Goal: Information Seeking & Learning: Learn about a topic

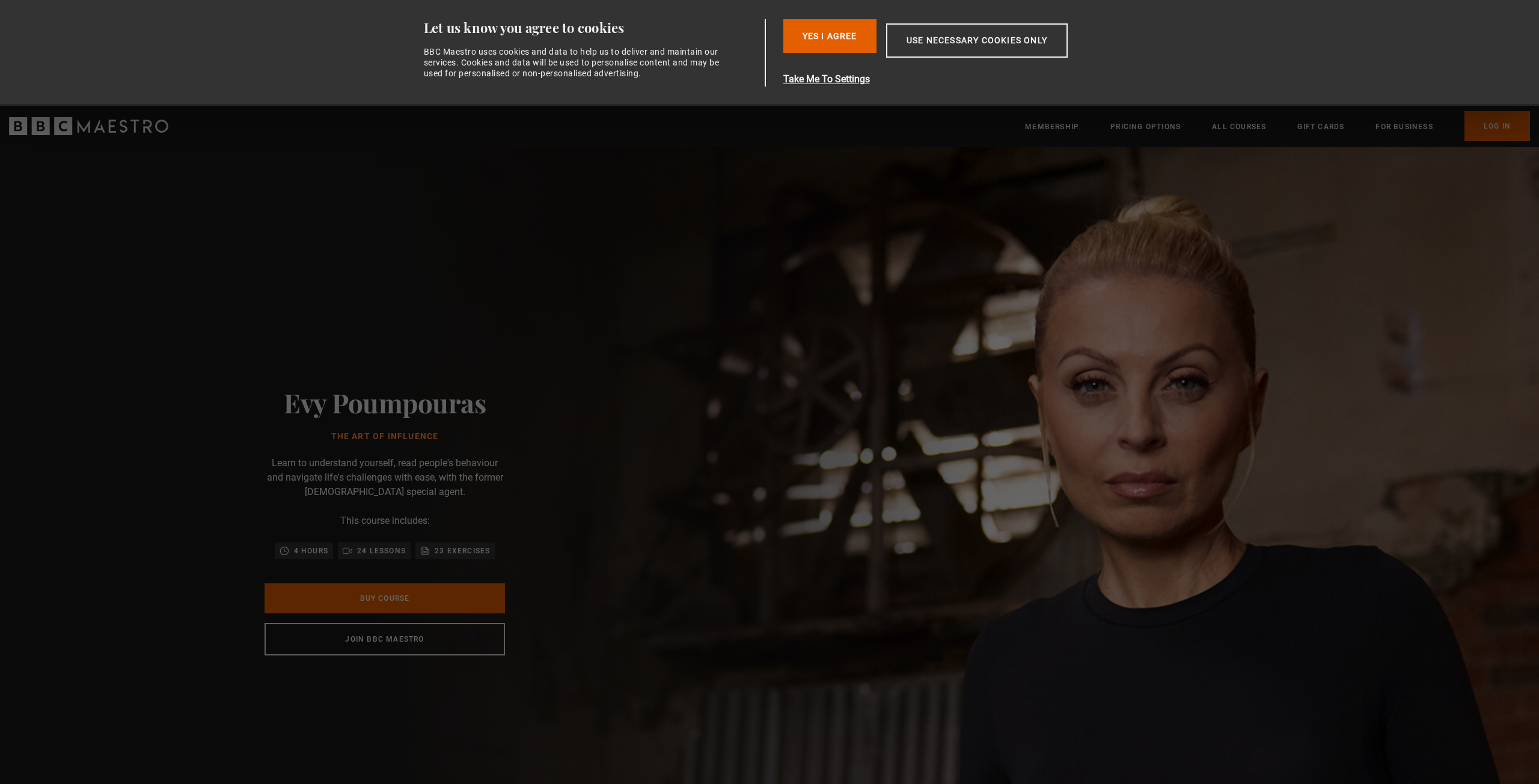
click at [546, 602] on div "Evy Poumpouras The Art of Influence Learn to understand yourself, read people's…" at bounding box center [384, 521] width 385 height 748
click at [796, 23] on button "Yes I Agree" at bounding box center [829, 36] width 93 height 34
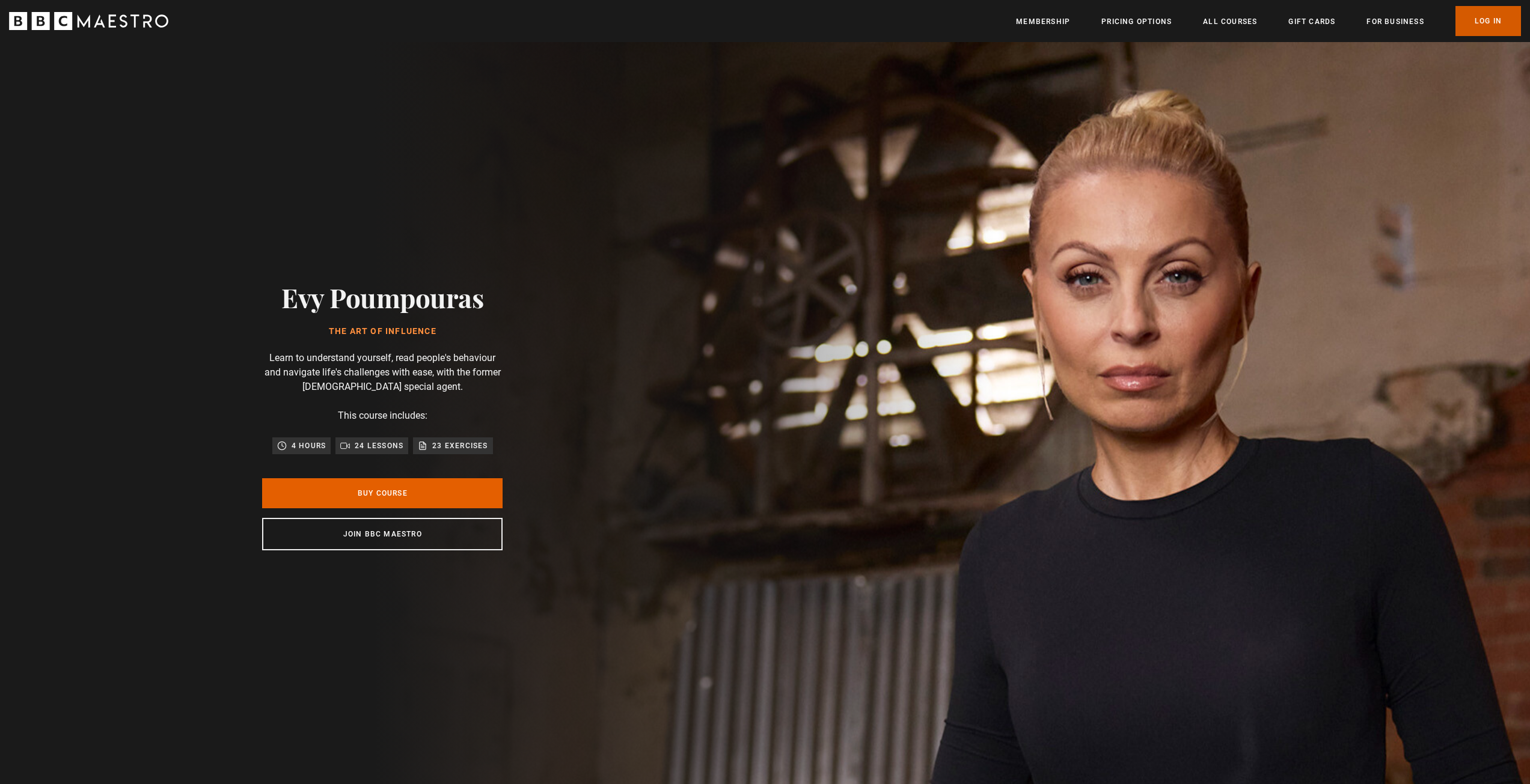
click at [1472, 17] on link "Log In" at bounding box center [1488, 21] width 65 height 30
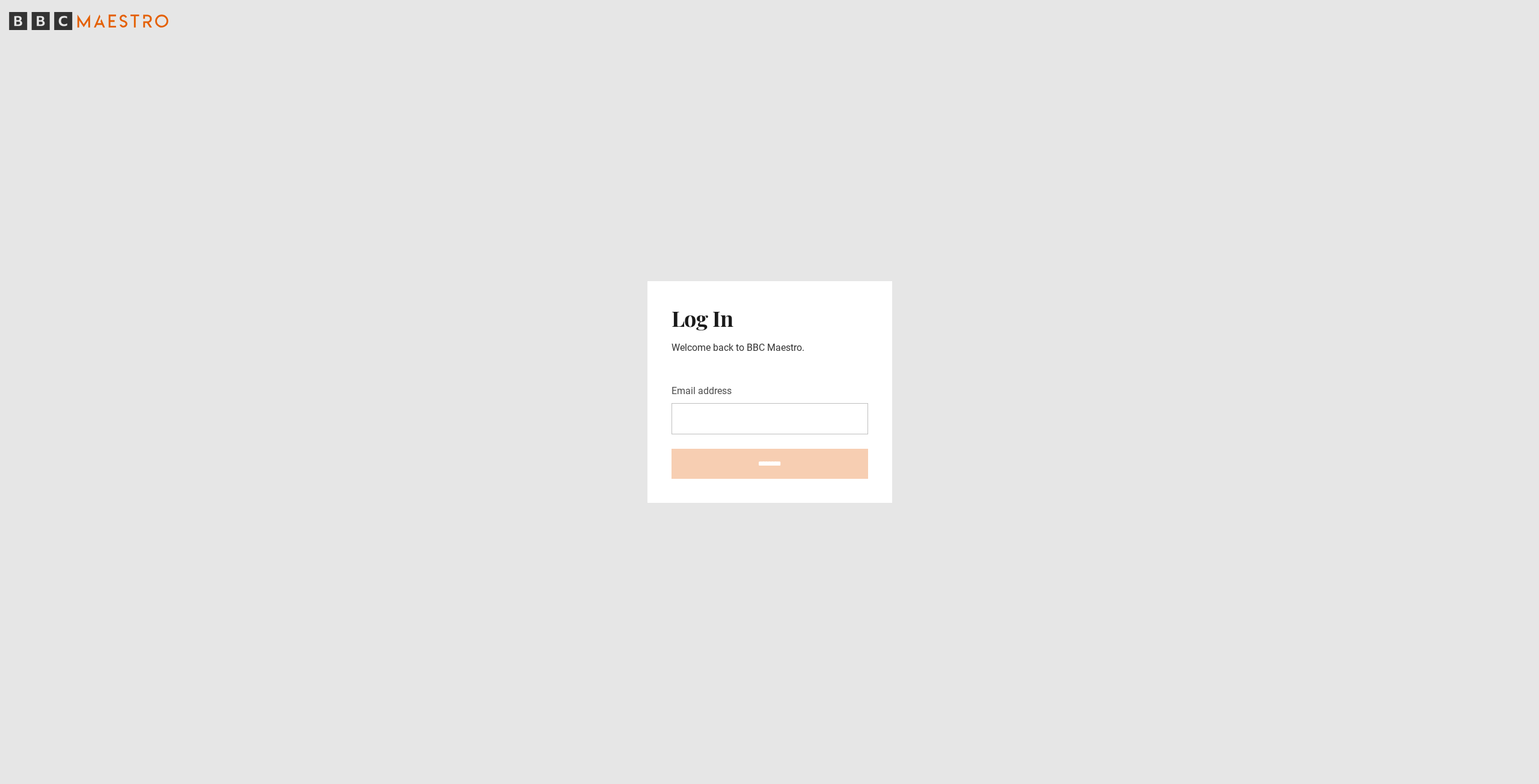
click at [774, 421] on input "Email address" at bounding box center [770, 418] width 196 height 31
type input "**********"
click at [746, 472] on input "********" at bounding box center [770, 463] width 196 height 30
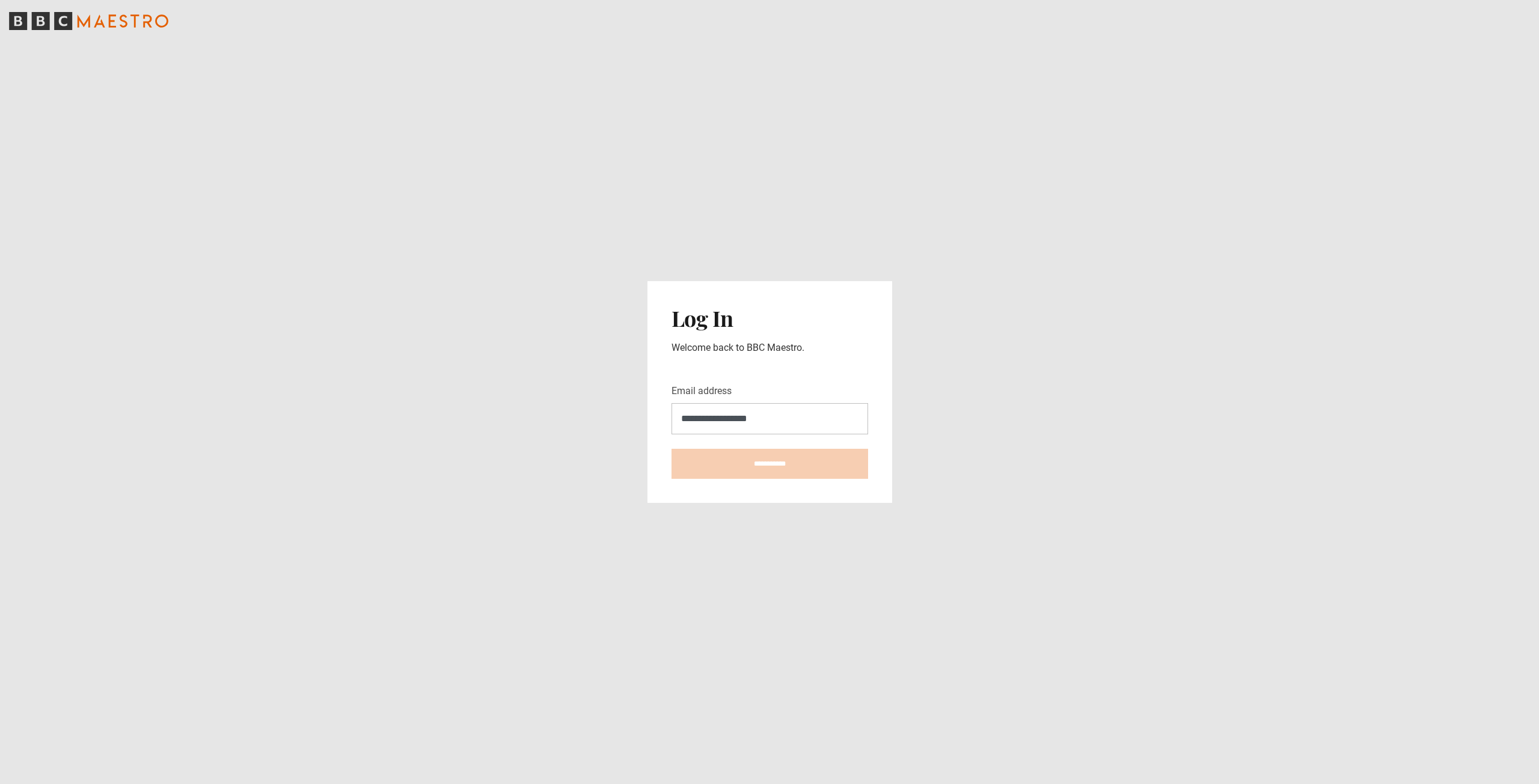
type input "**********"
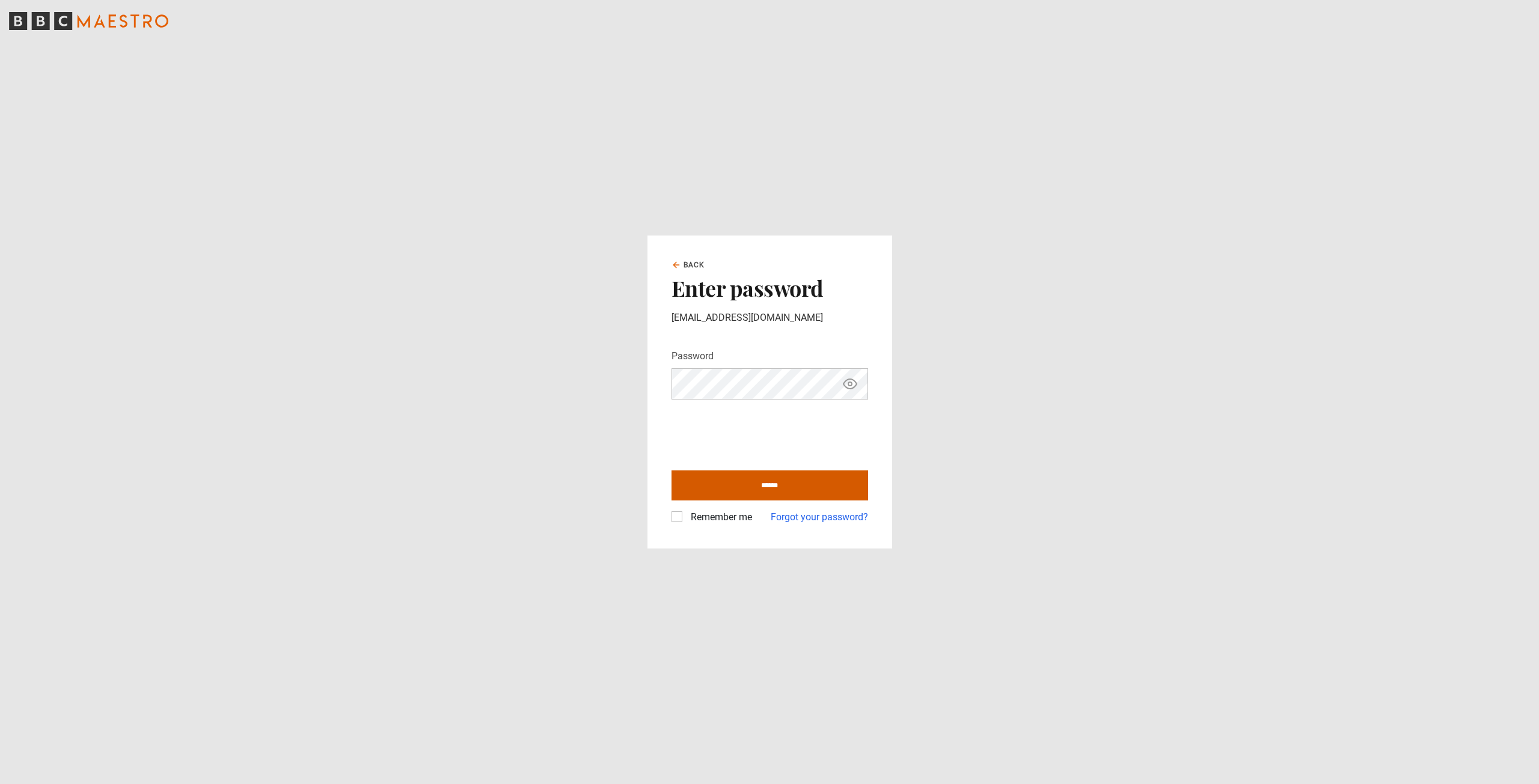
click at [780, 480] on input "******" at bounding box center [770, 485] width 196 height 30
type input "**********"
click at [686, 512] on label "Remember me" at bounding box center [719, 518] width 66 height 15
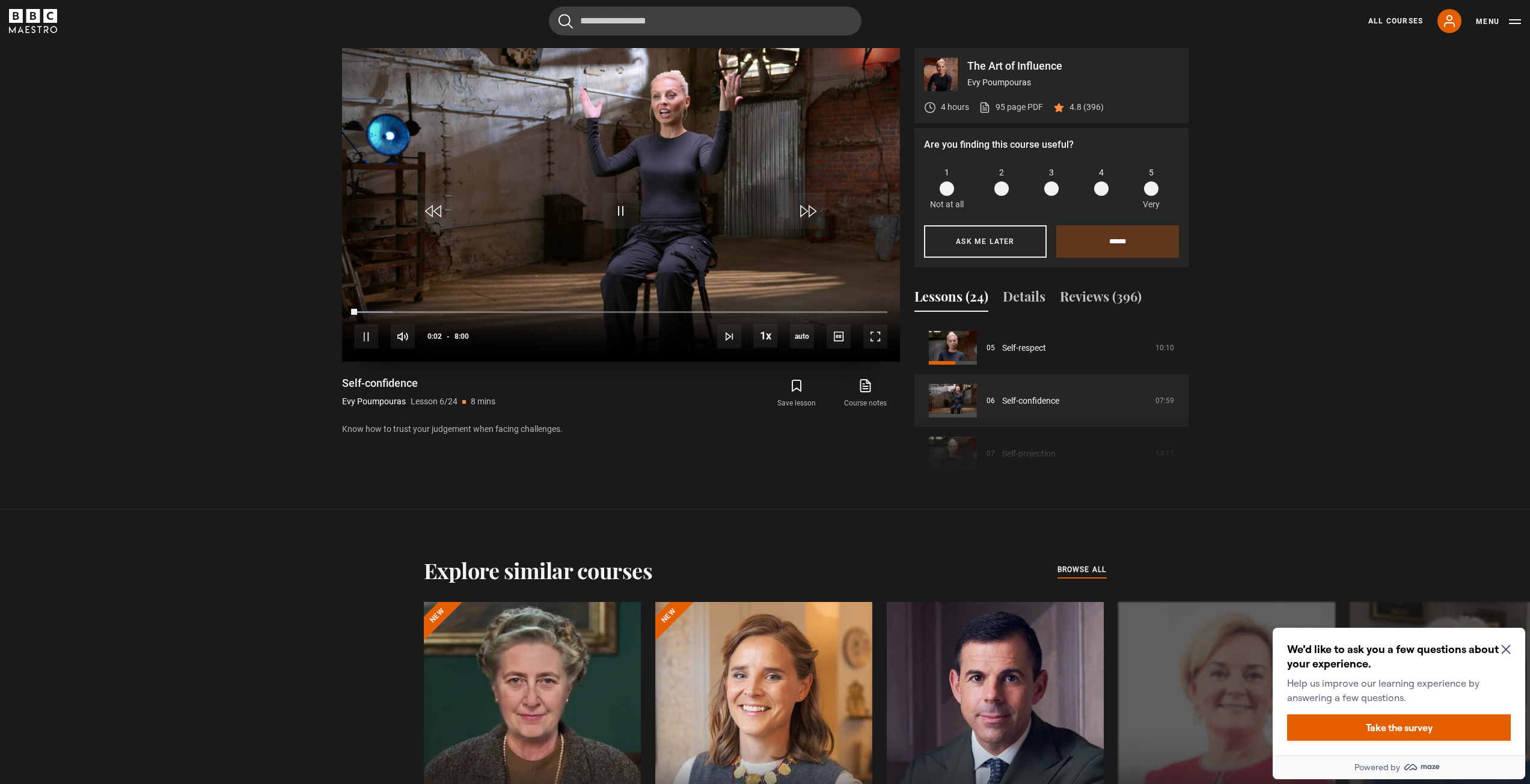
click at [457, 306] on div "10s Skip Back 10 seconds Pause 10s Skip Forward 10 seconds Loaded : 7.30% 0:02 …" at bounding box center [621, 328] width 558 height 66
click at [1041, 352] on link "Self-respect" at bounding box center [1024, 348] width 44 height 13
click at [1024, 346] on link "Self-respect" at bounding box center [1024, 348] width 44 height 13
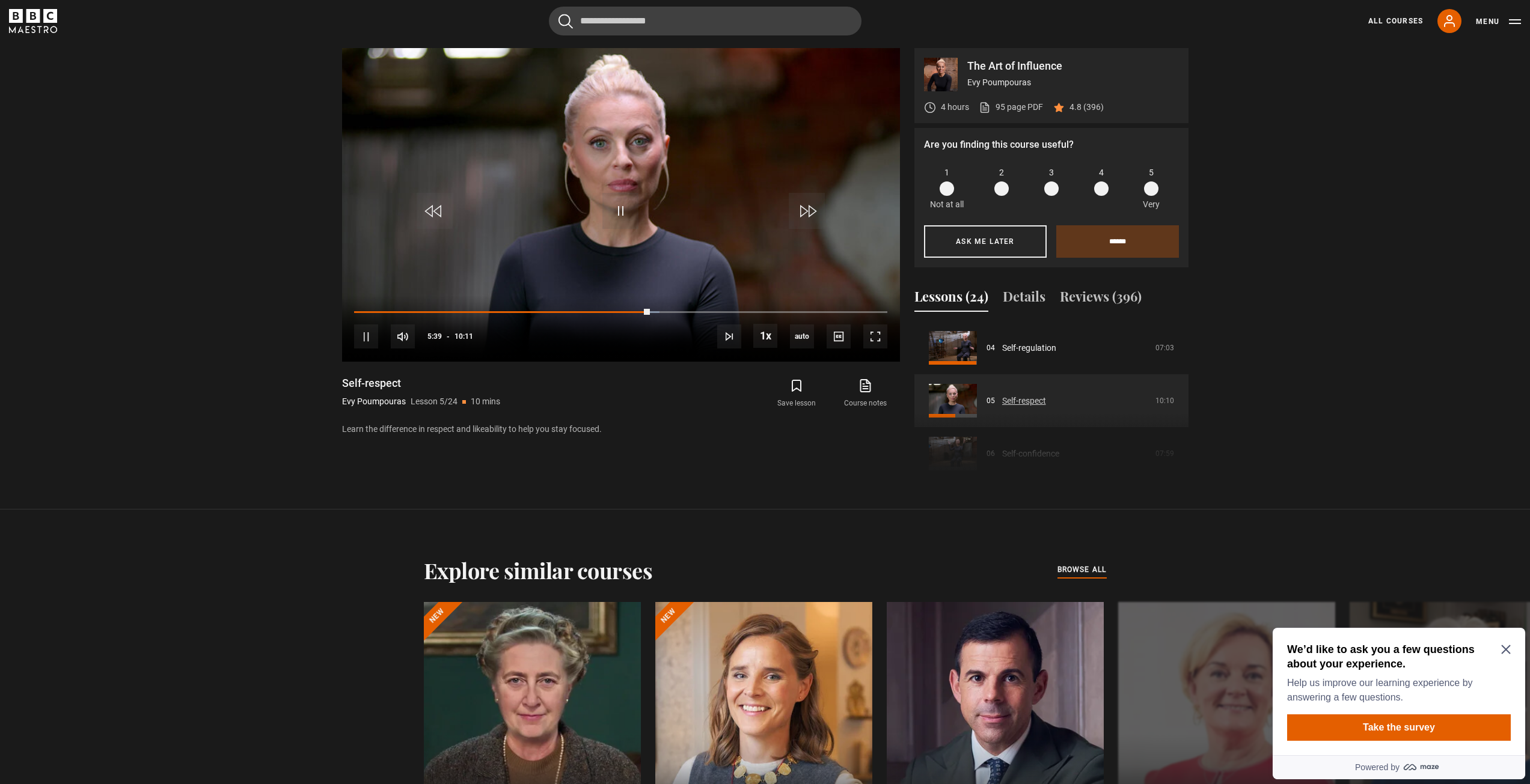
click at [1012, 396] on link "Self-respect" at bounding box center [1024, 401] width 44 height 13
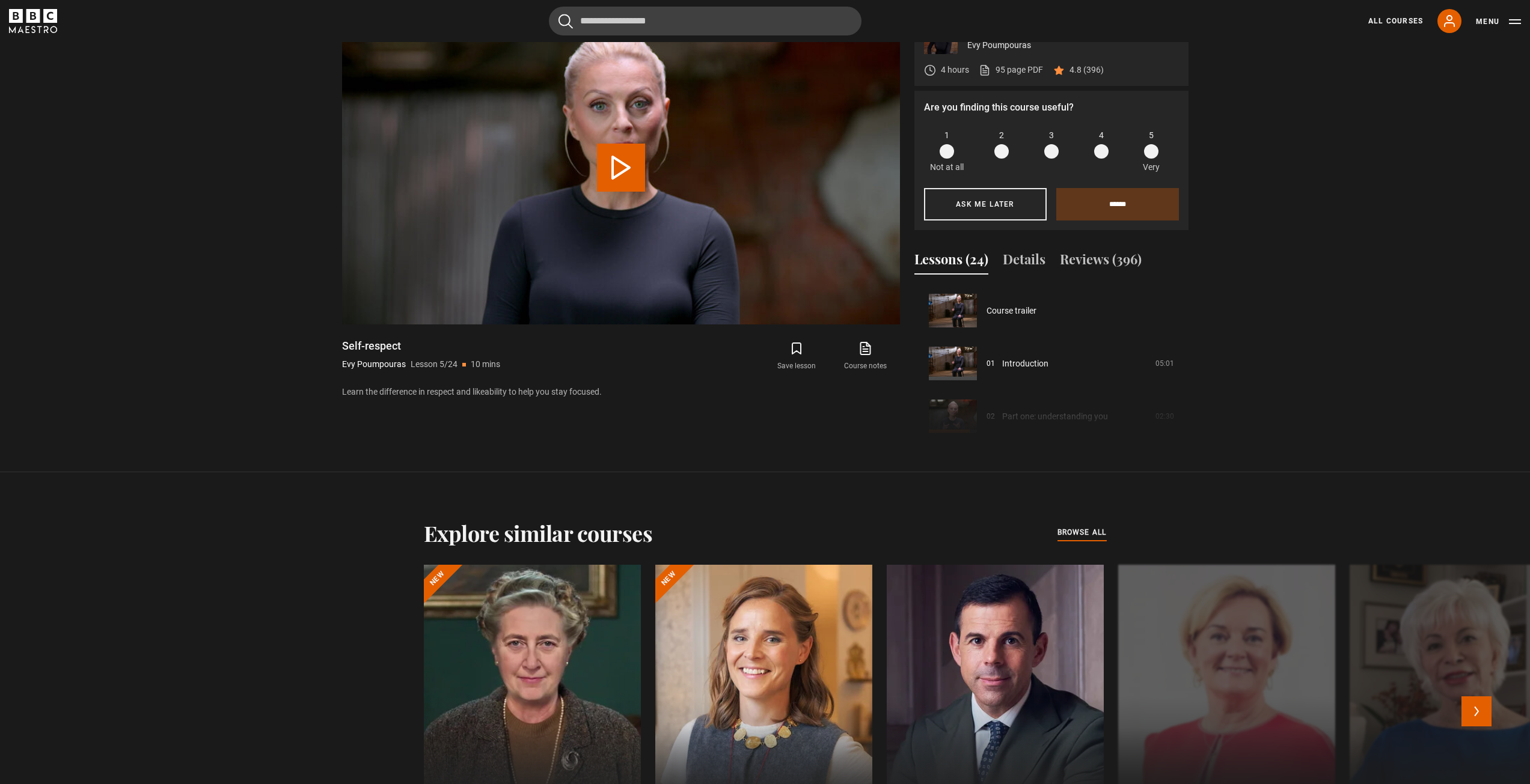
scroll to position [212, 0]
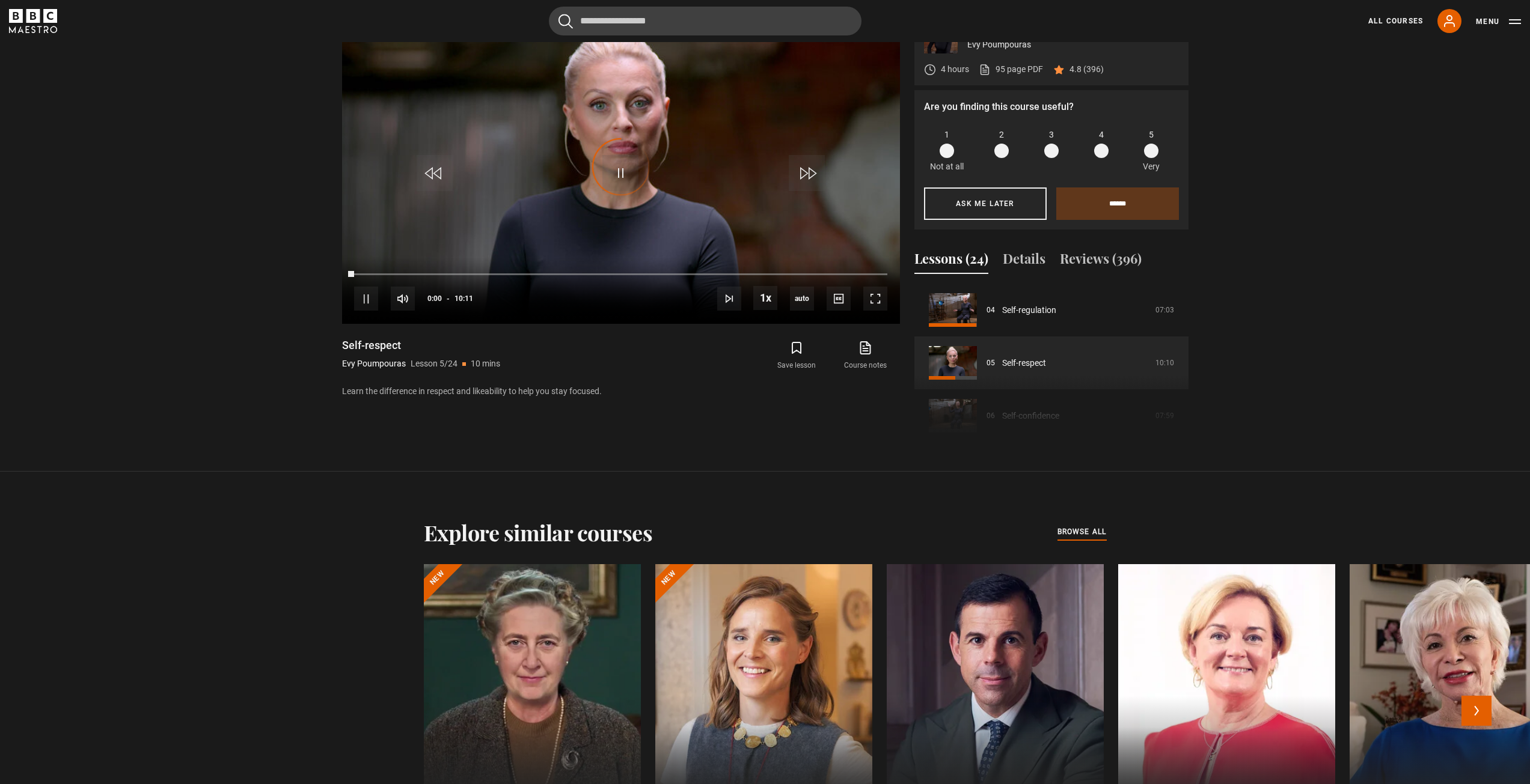
click at [1507, 648] on div at bounding box center [1458, 708] width 217 height 288
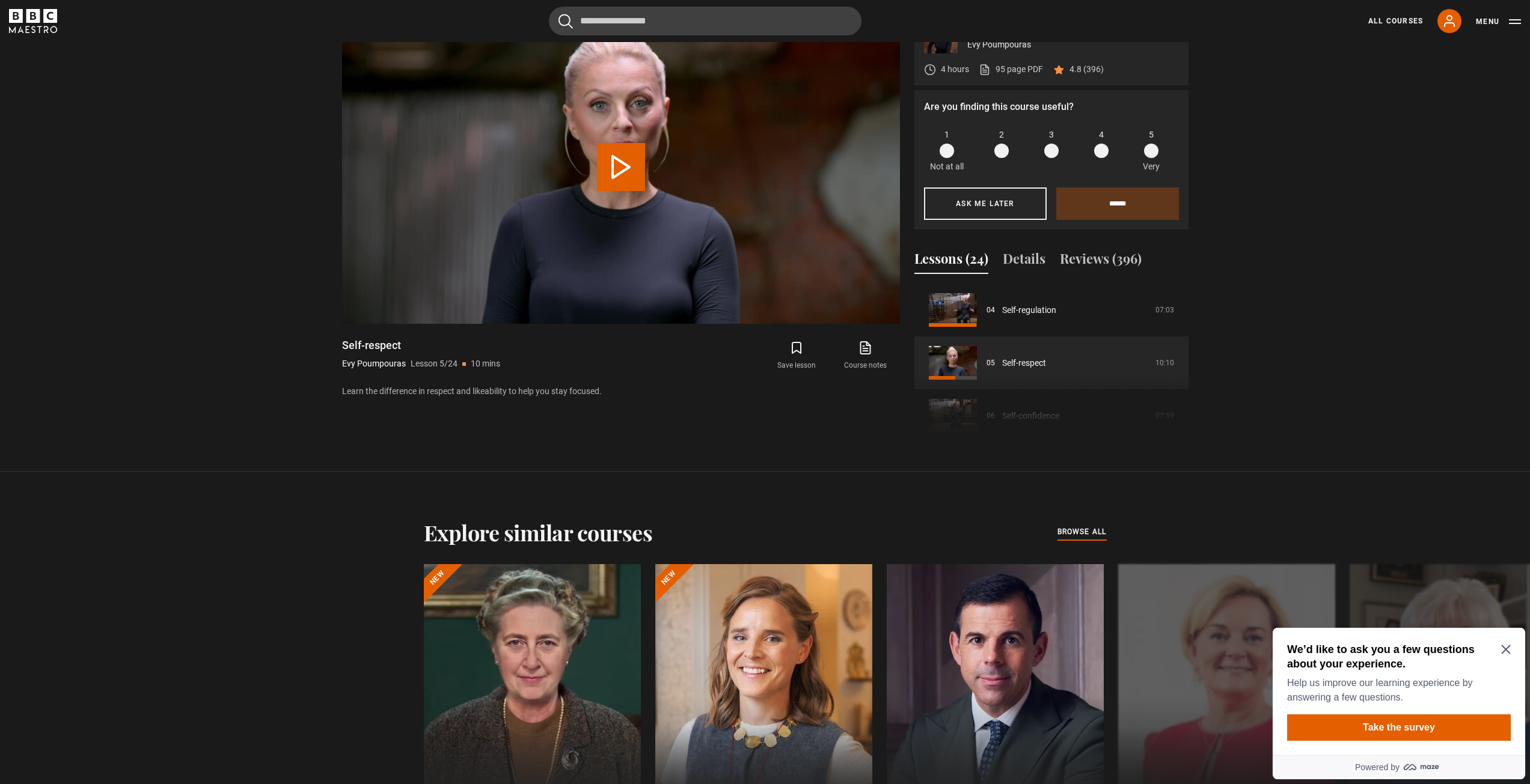
click at [1501, 650] on icon "Close Maze Prompt" at bounding box center [1506, 650] width 10 height 10
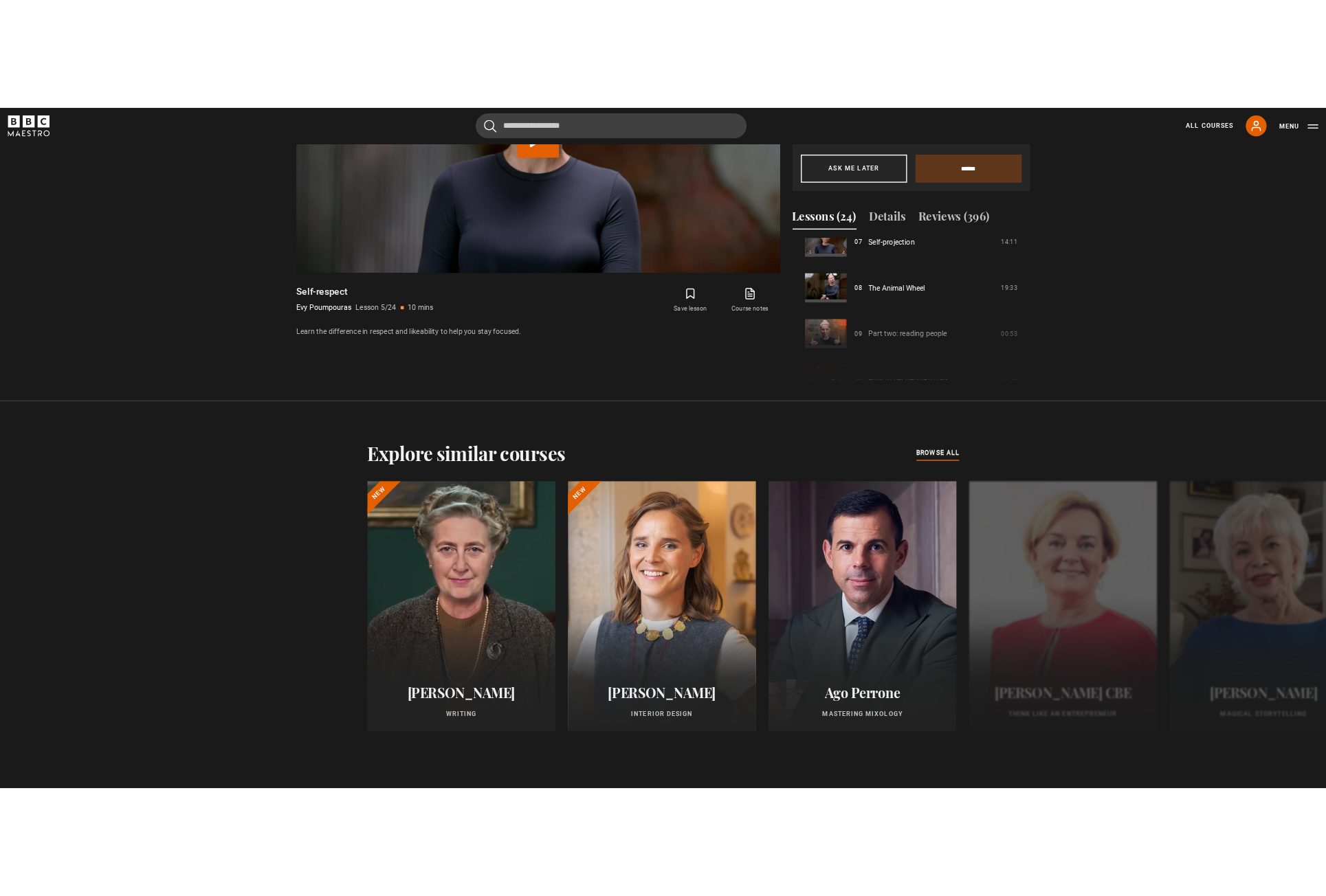
scroll to position [947, 0]
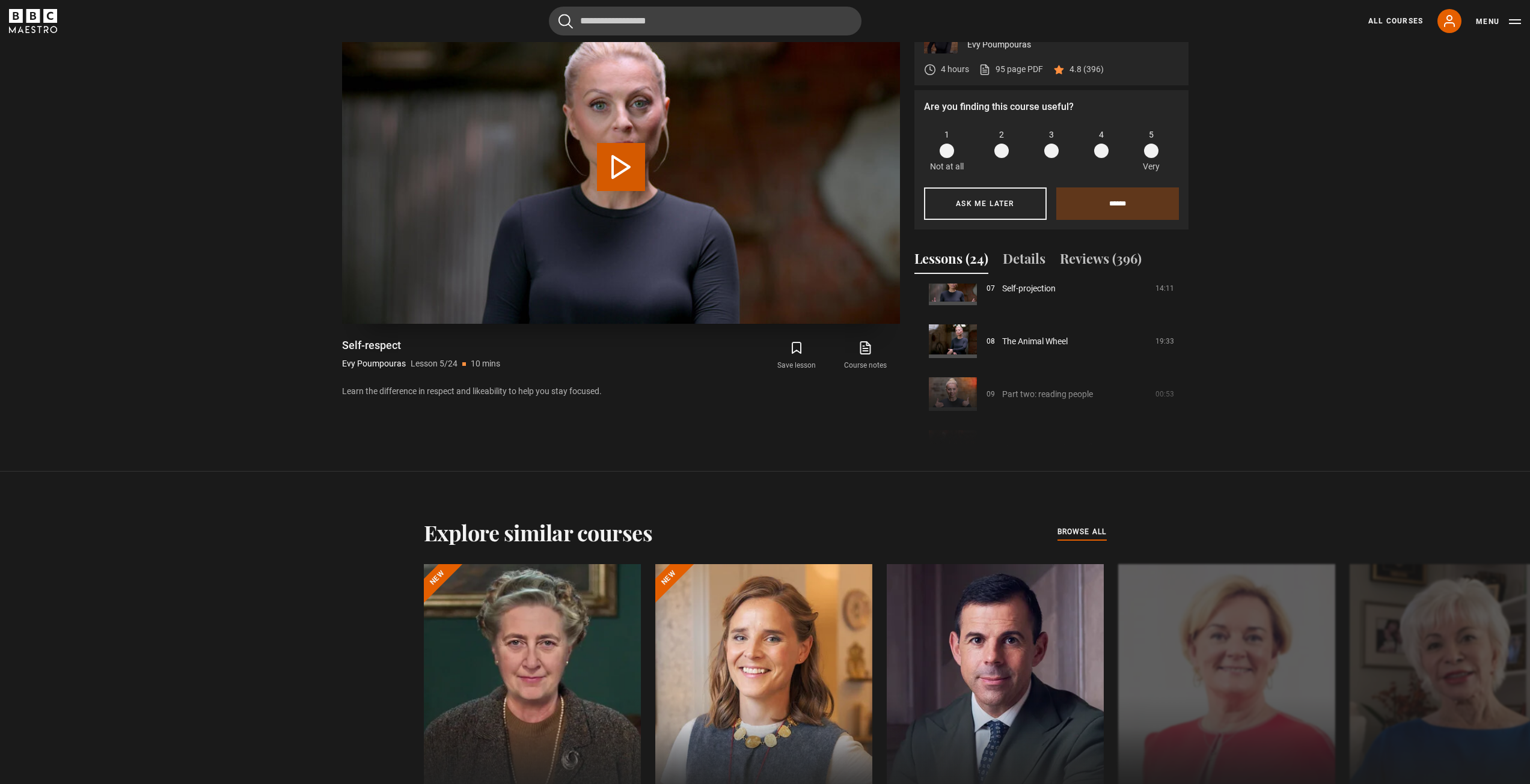
click at [613, 170] on button "Play Lesson Self-respect" at bounding box center [621, 167] width 48 height 48
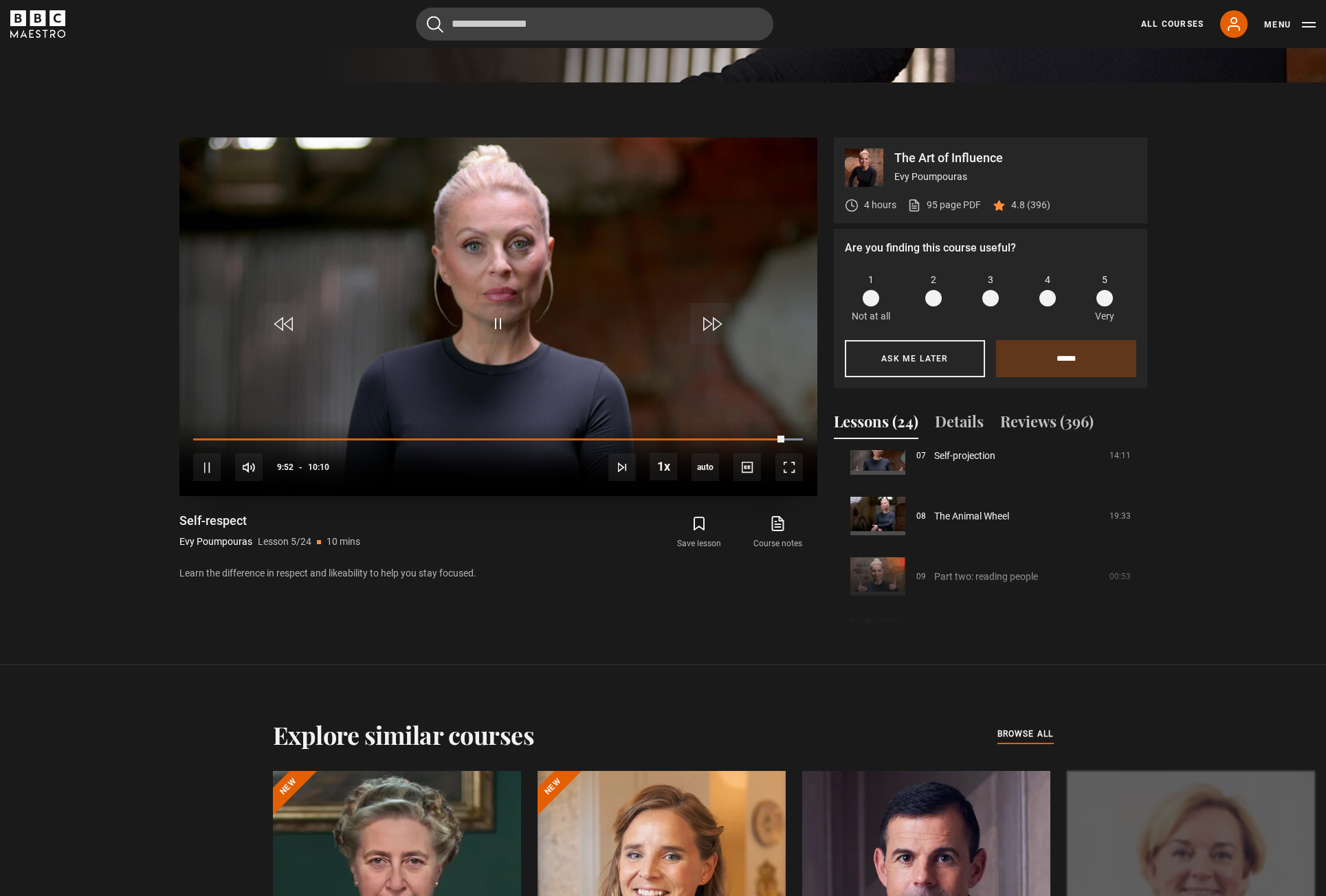
scroll to position [810, 0]
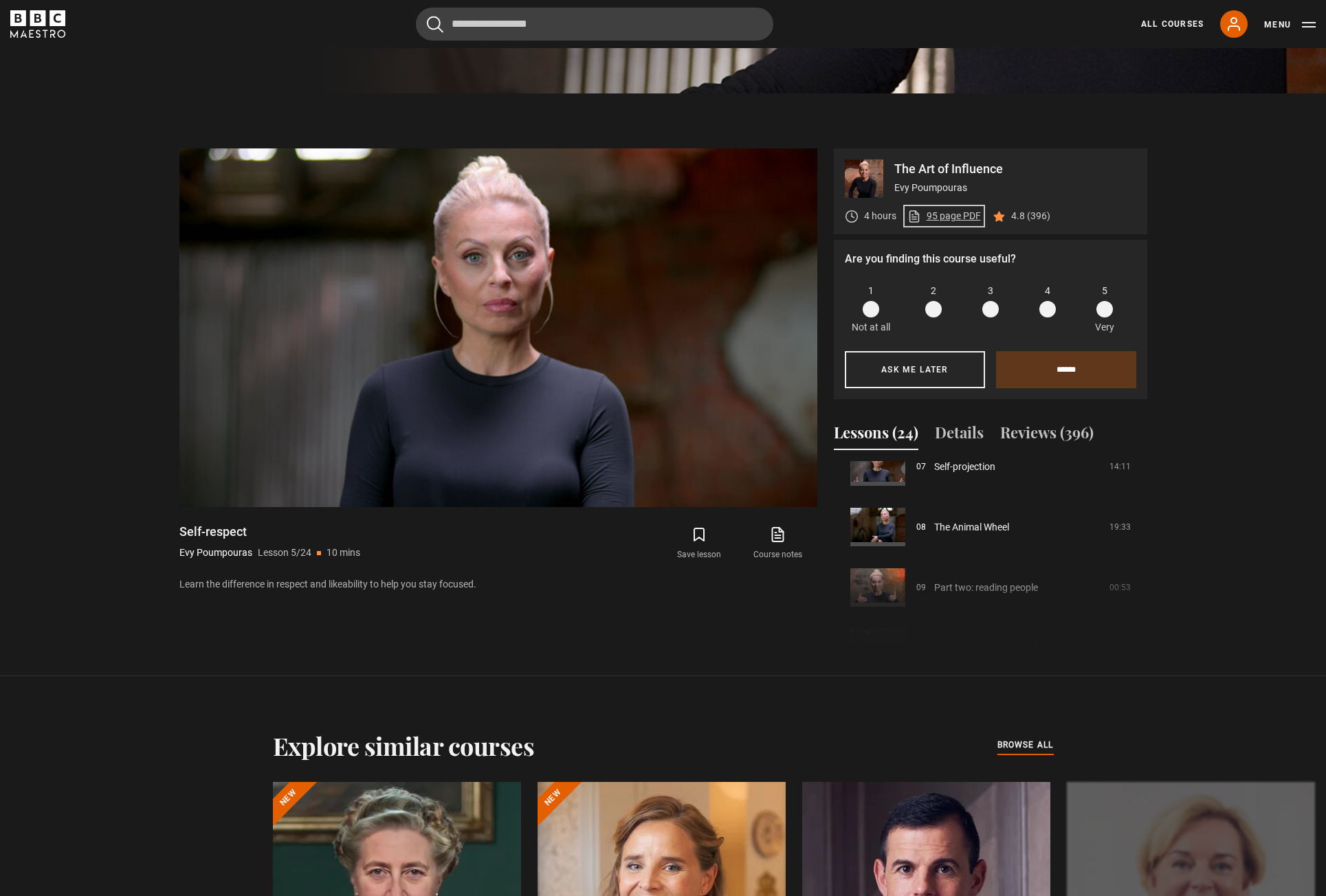
click at [943, 219] on link "95 page PDF (opens in new tab)" at bounding box center [943, 216] width 73 height 15
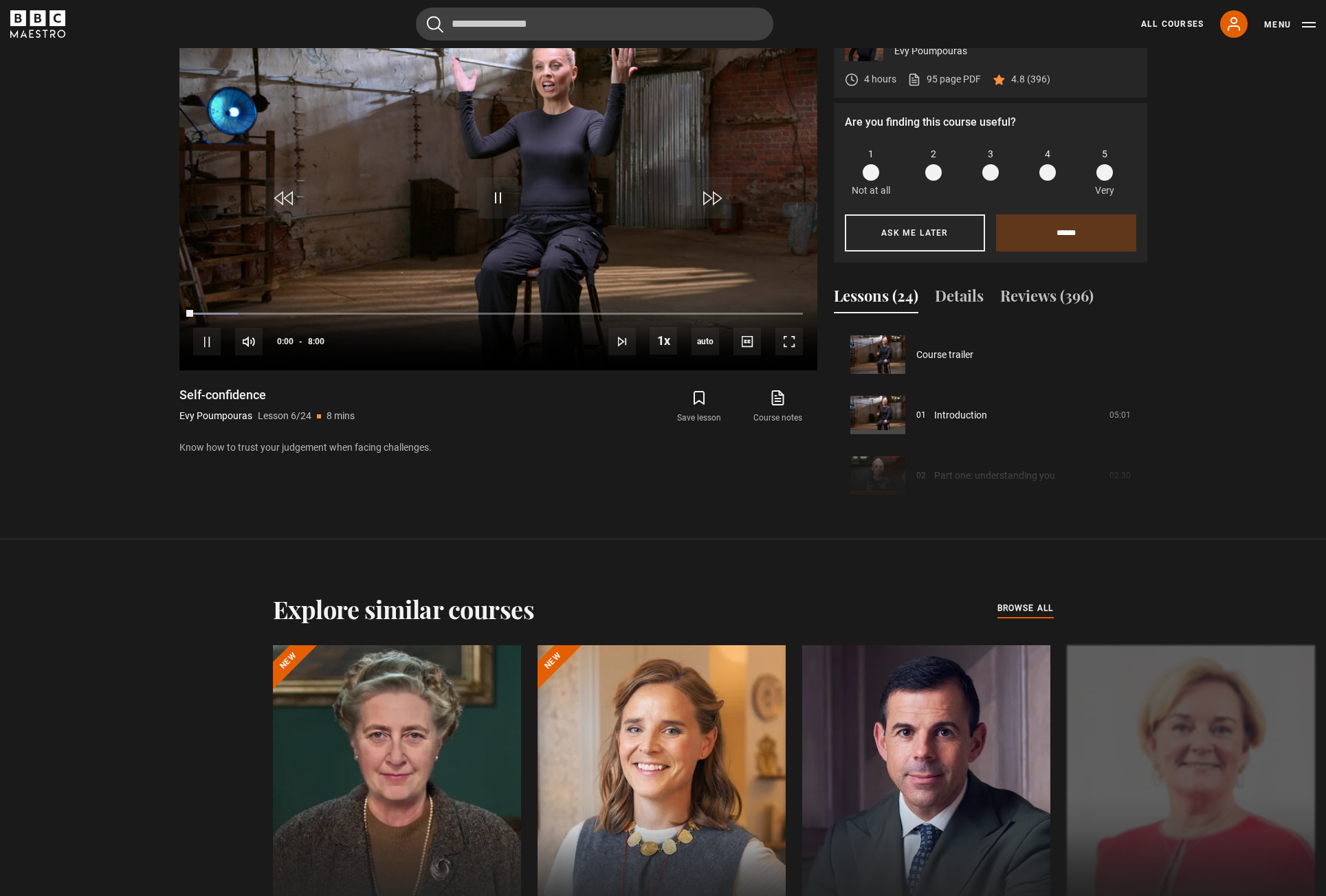
scroll to position [303, 0]
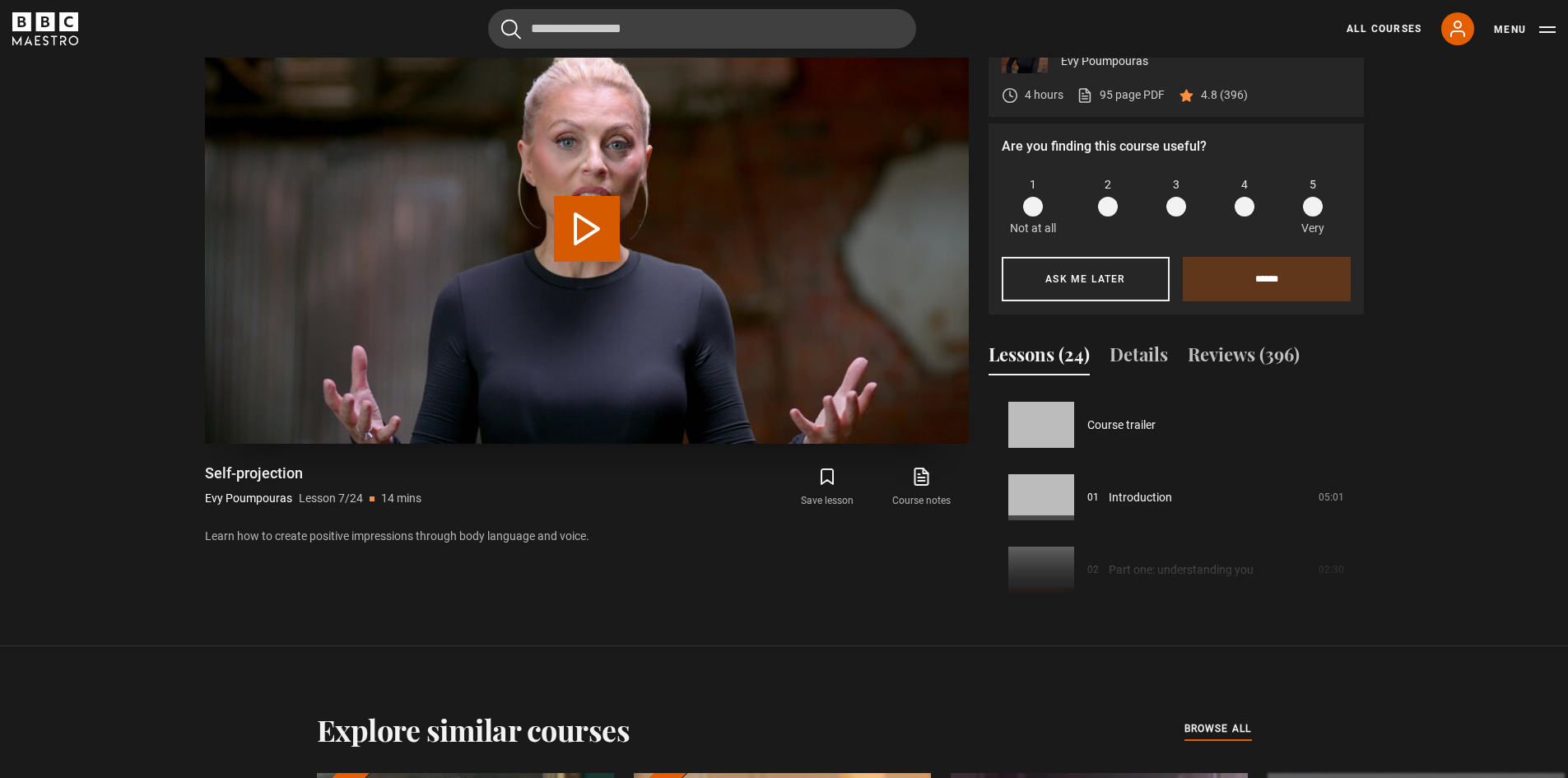
scroll to position [434, 0]
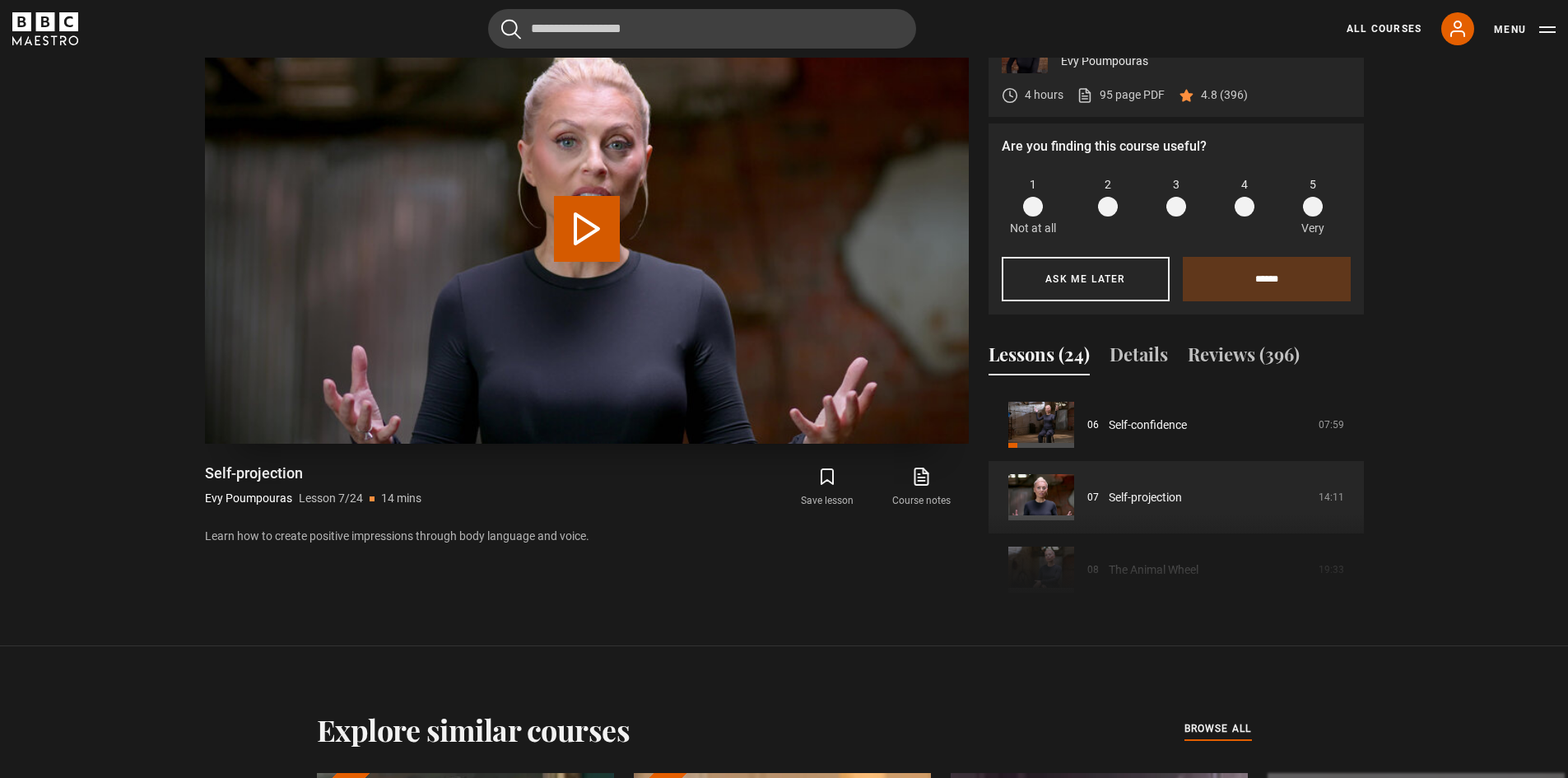
click at [592, 230] on button "Play Lesson Self-projection" at bounding box center [586, 229] width 66 height 66
click at [1317, 208] on span at bounding box center [1313, 207] width 20 height 20
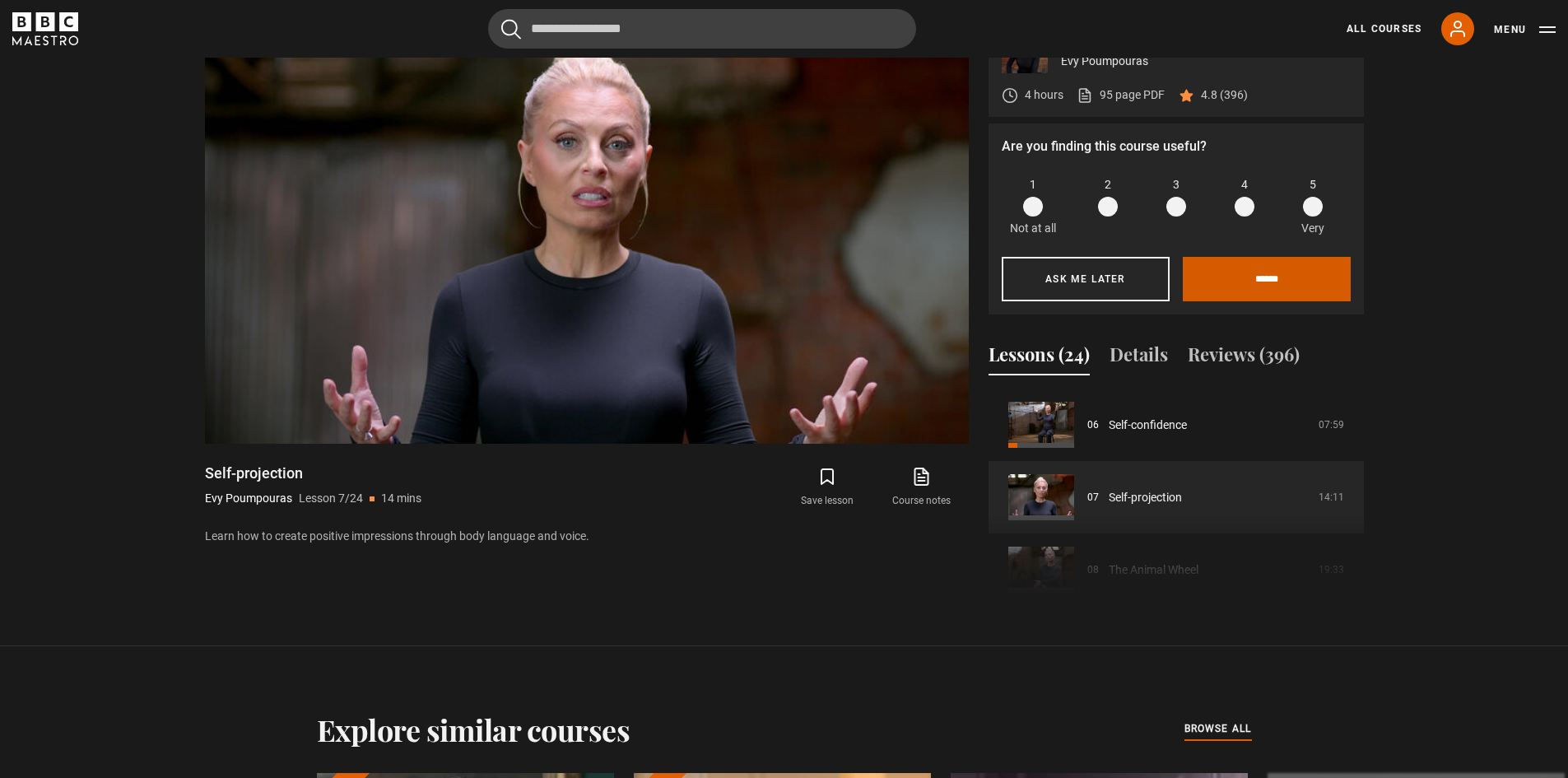
click at [1292, 284] on input "******" at bounding box center [1267, 279] width 168 height 44
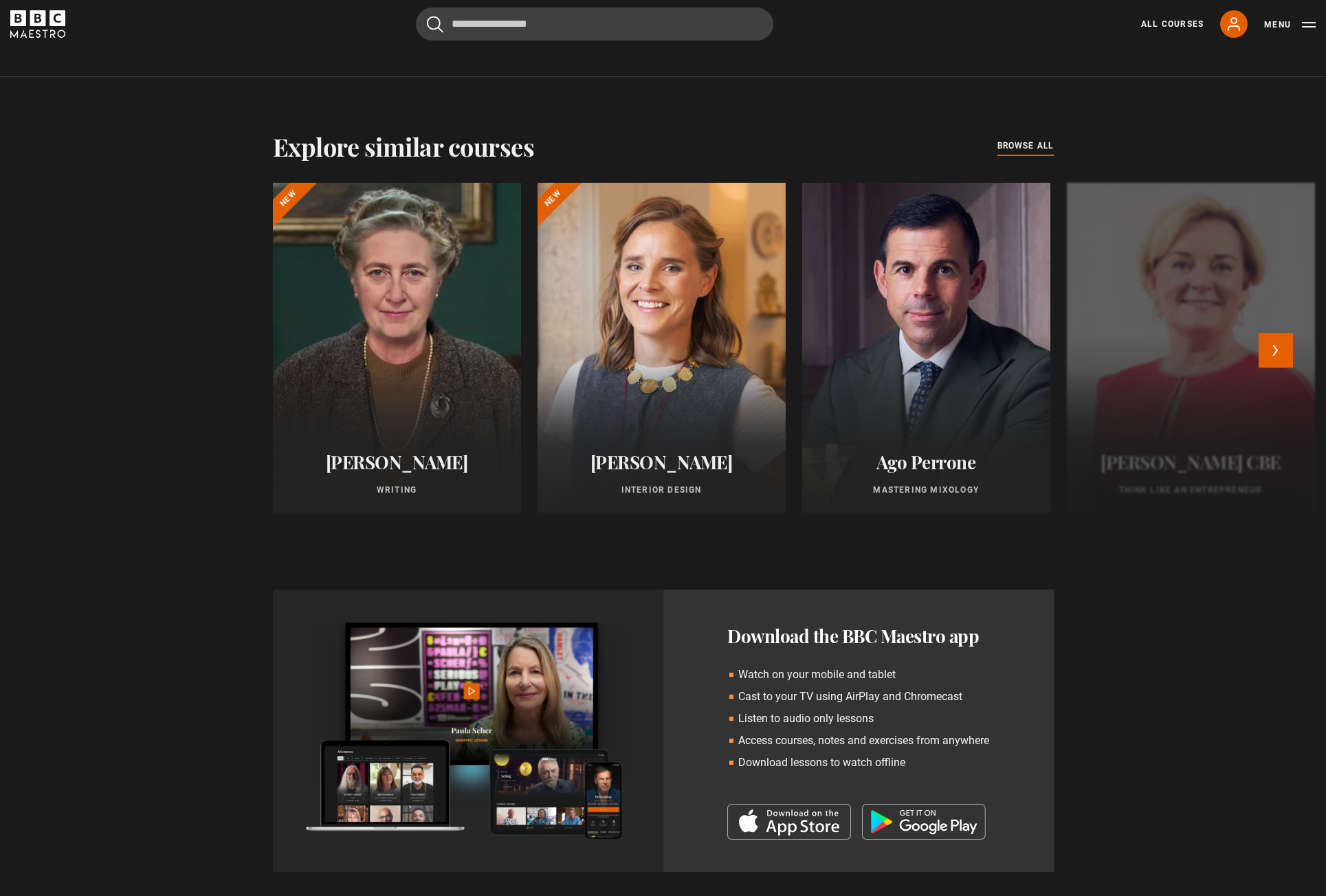
scroll to position [1250, 0]
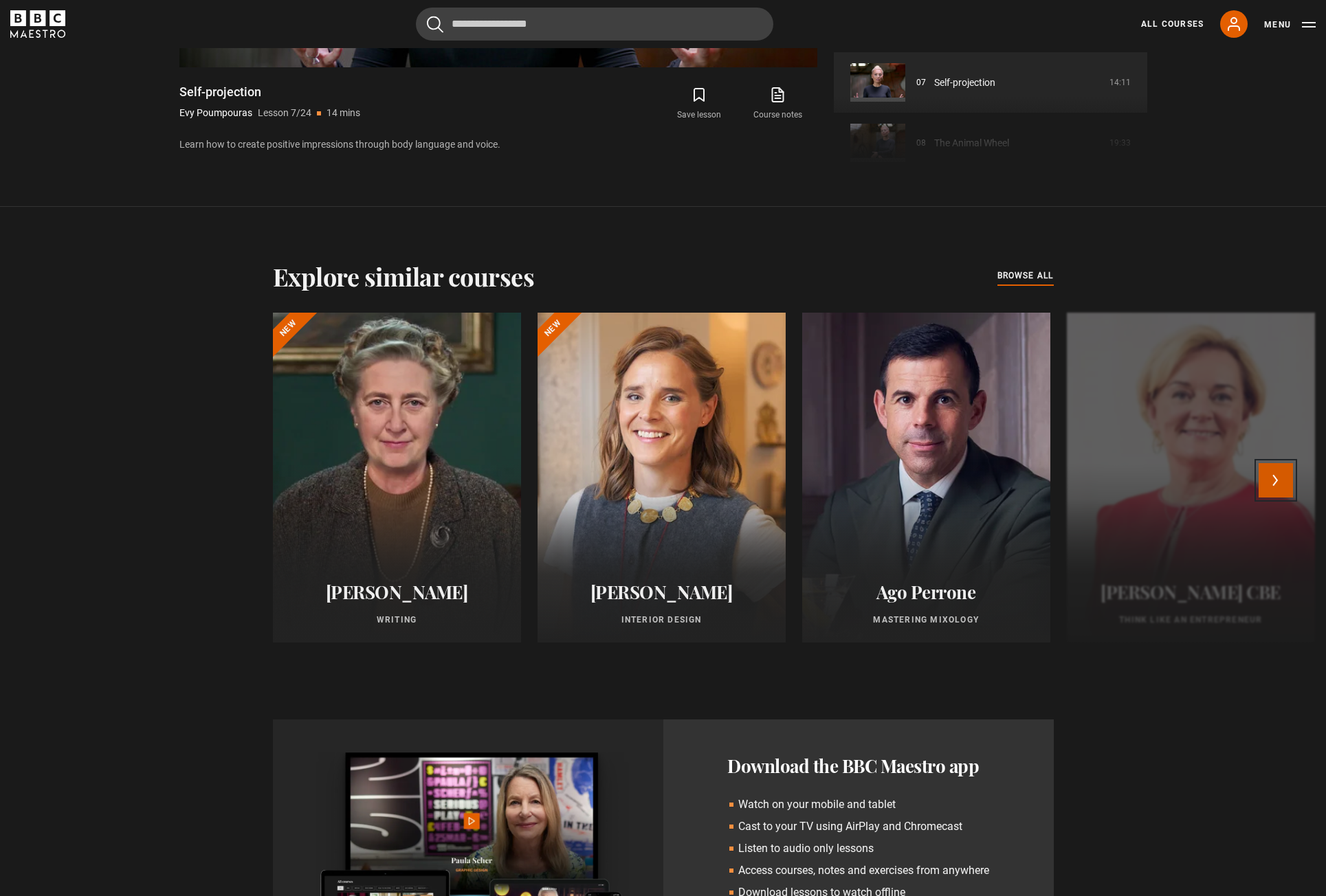
click at [1279, 484] on button "Next" at bounding box center [1275, 480] width 34 height 34
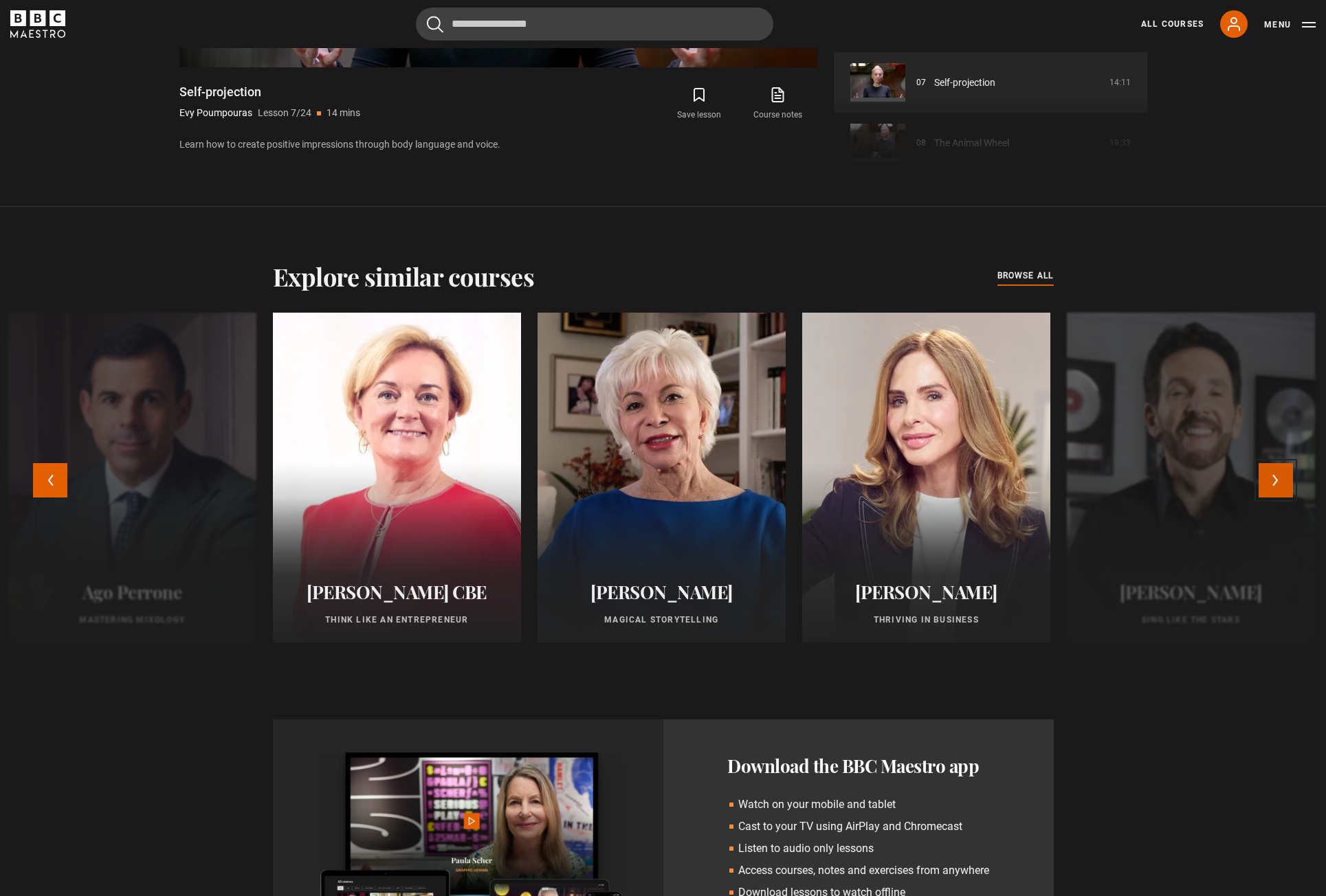
click at [1279, 484] on button "Next" at bounding box center [1275, 480] width 34 height 34
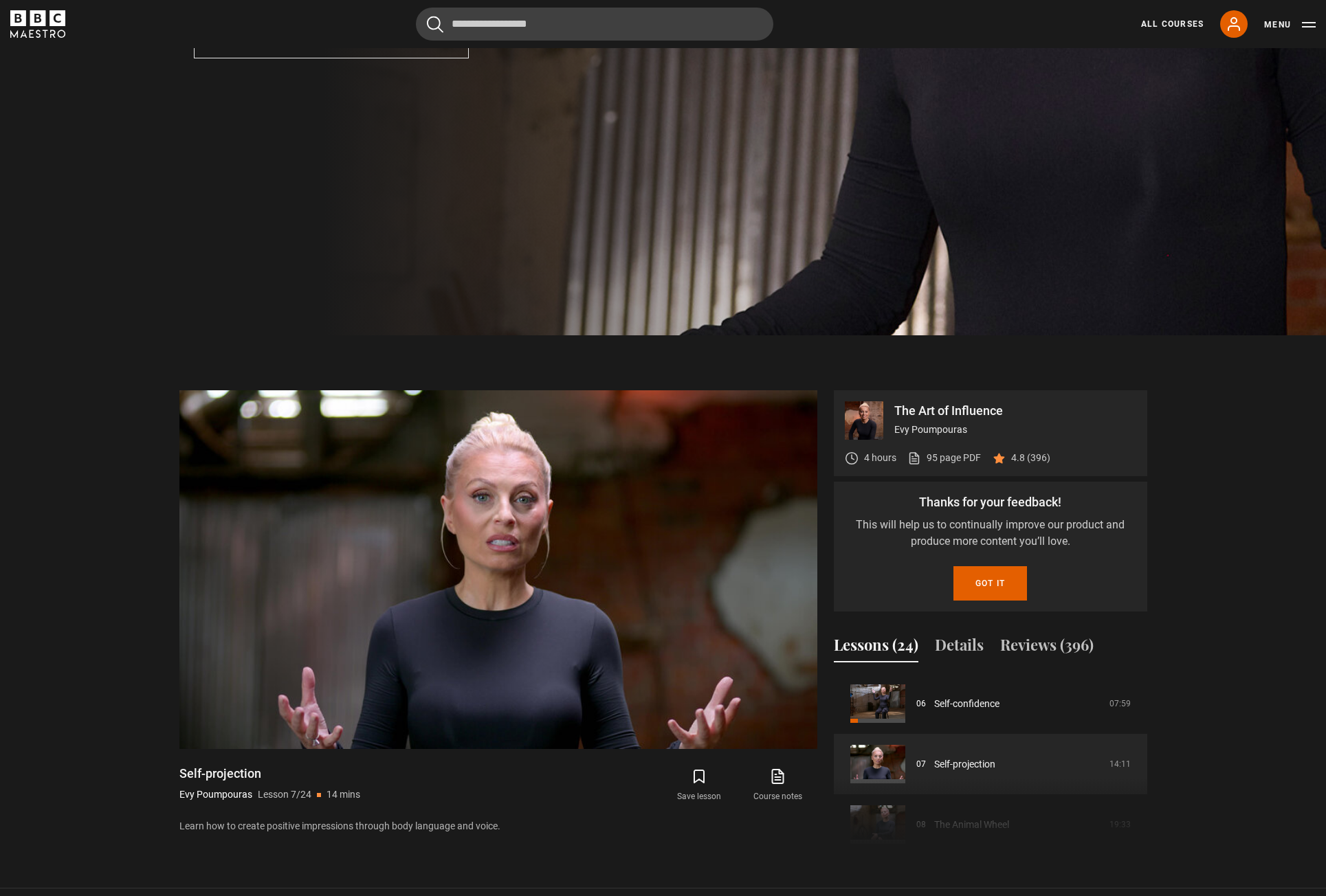
scroll to position [0, 0]
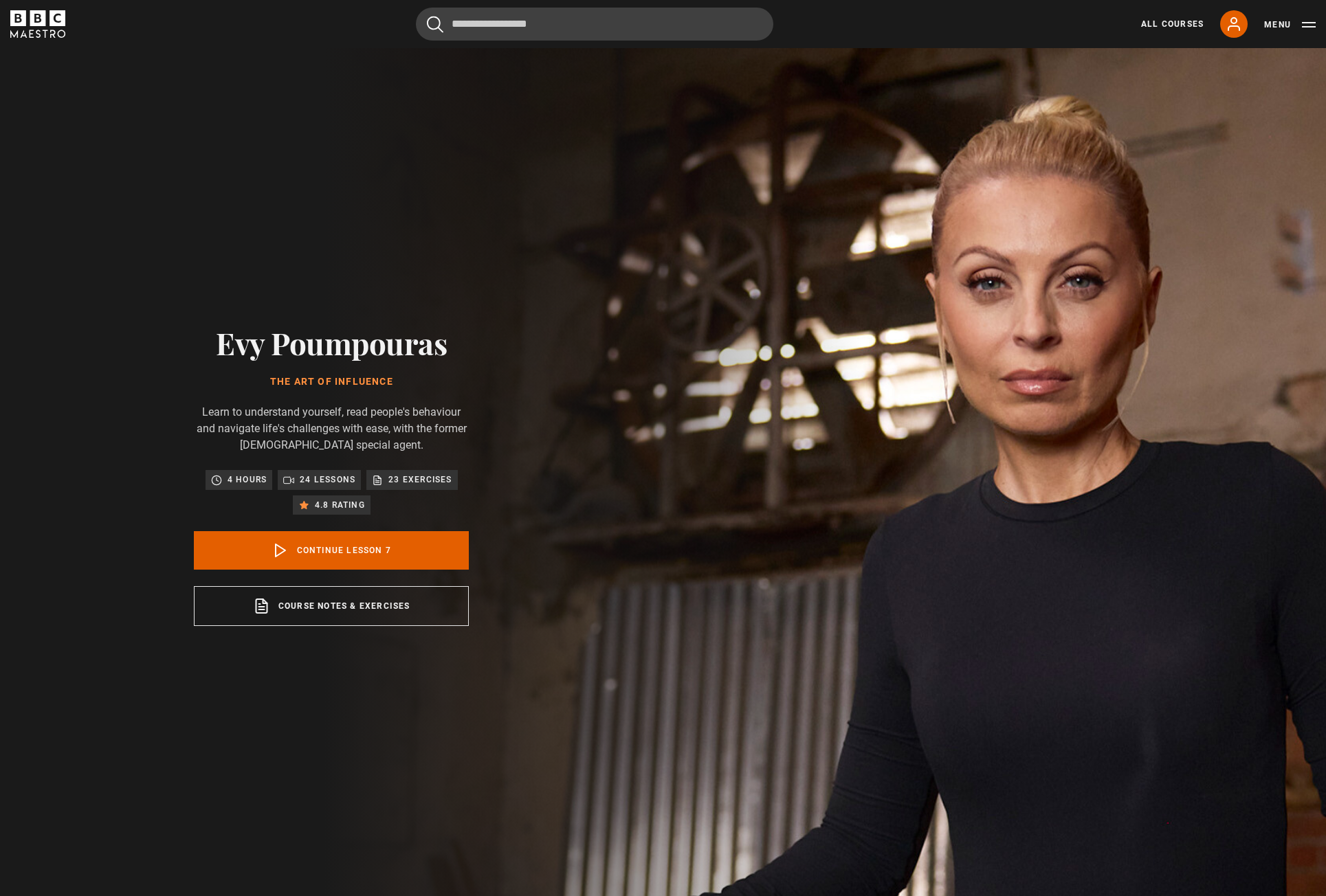
drag, startPoint x: 913, startPoint y: 160, endPoint x: 882, endPoint y: -55, distance: 217.2
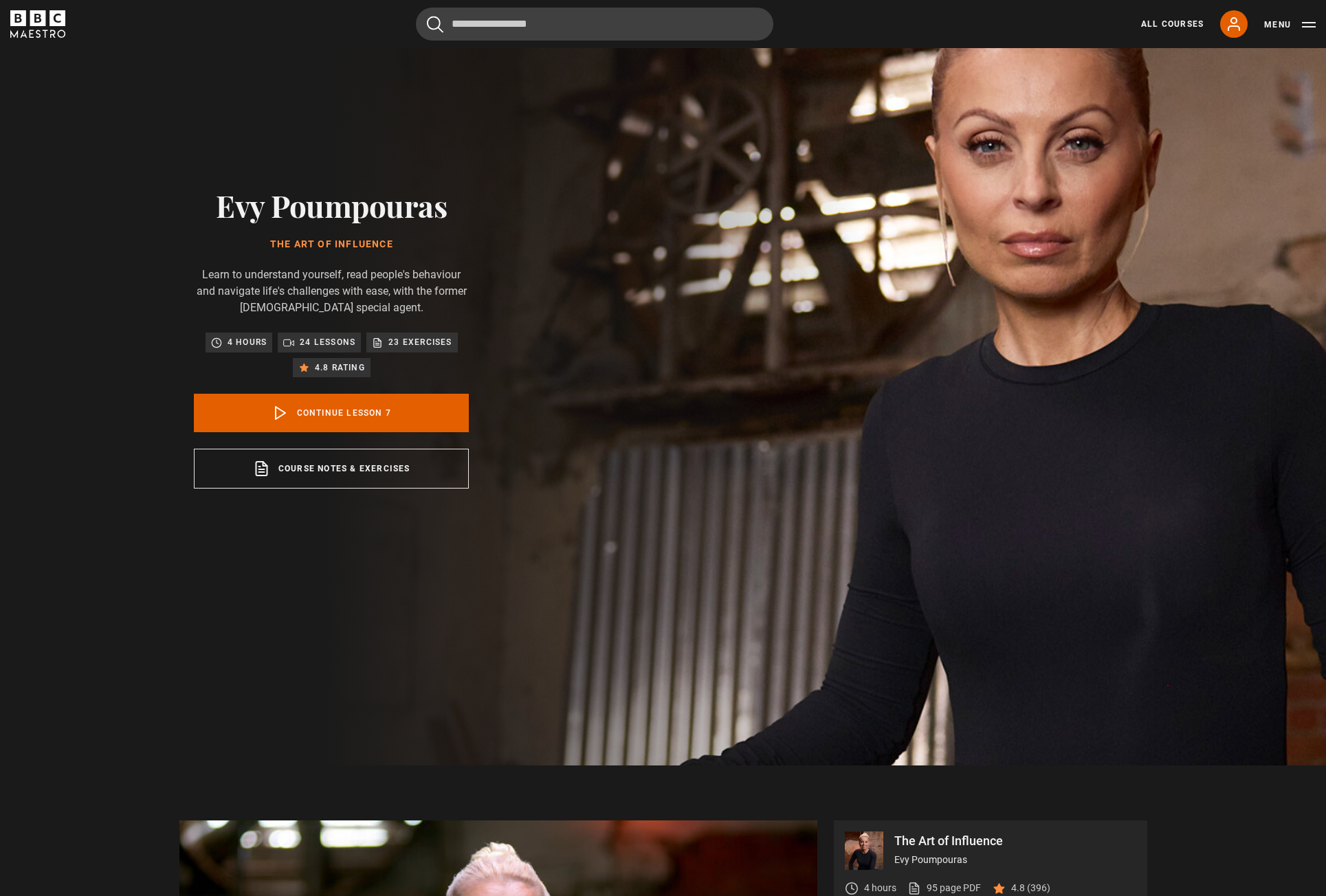
scroll to position [618, 0]
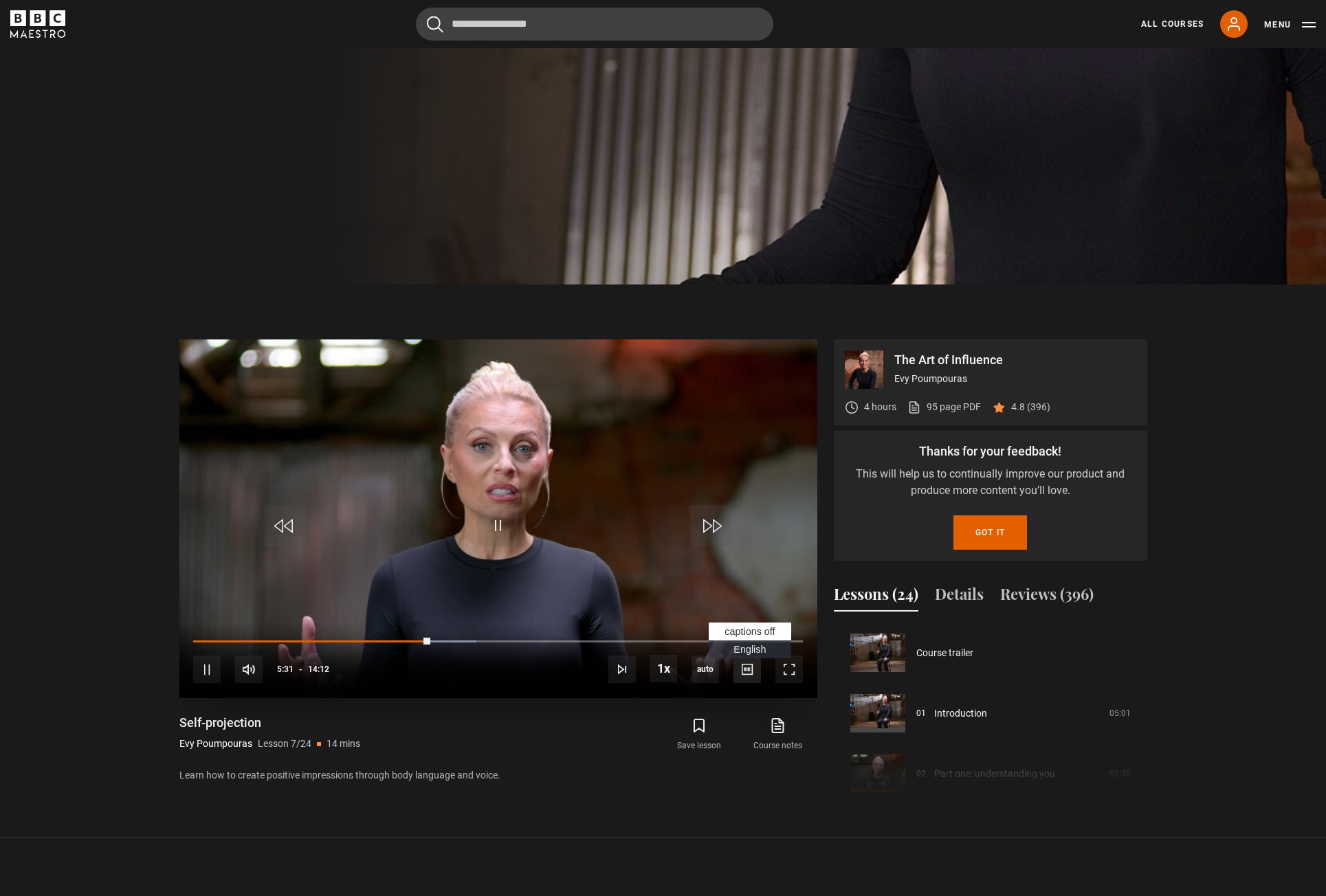
click at [747, 649] on span "Video Player" at bounding box center [747, 669] width 27 height 27
click at [747, 649] on span "English Captions" at bounding box center [749, 650] width 32 height 11
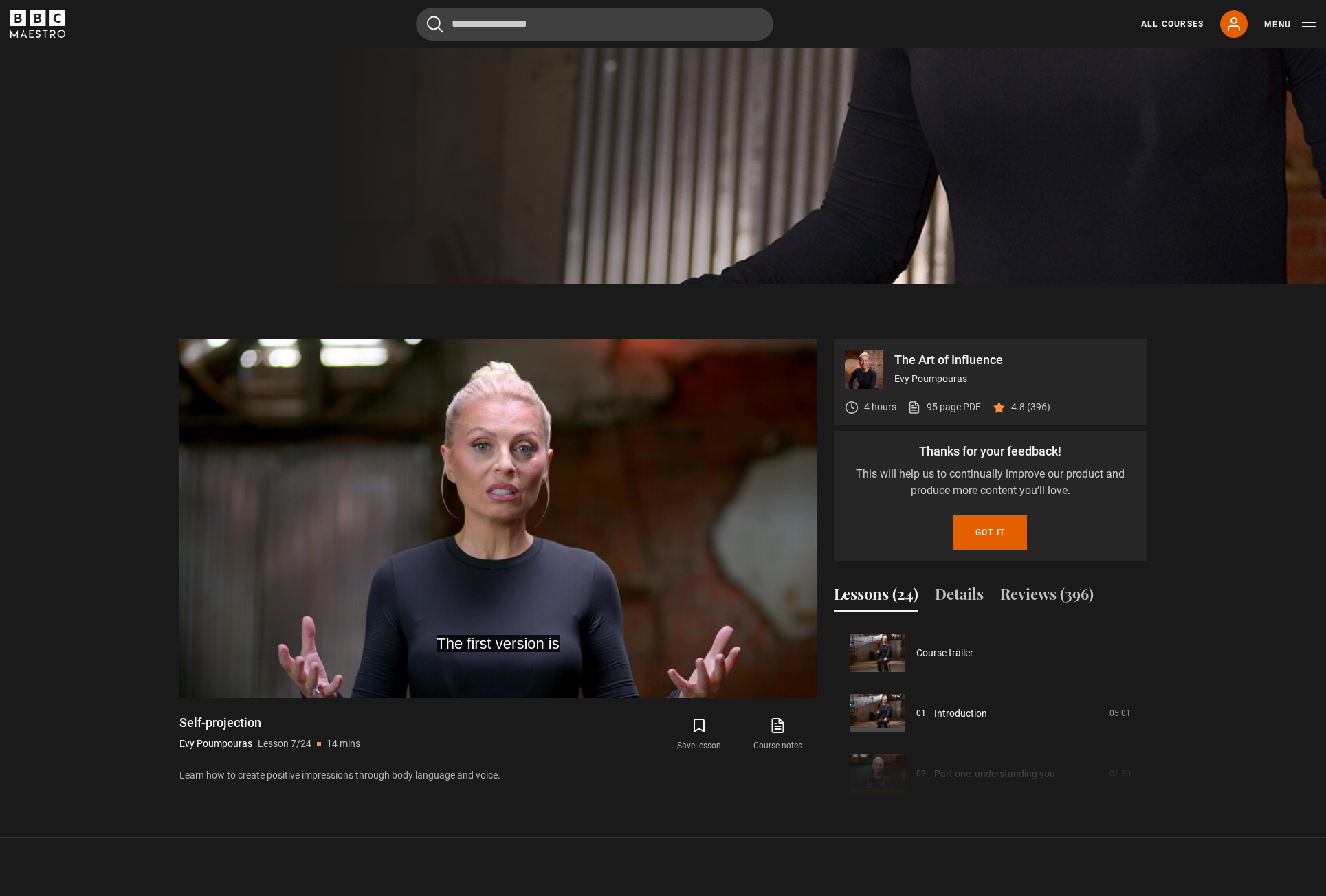
click at [1233, 354] on section "The Art of Influence Evy Poumpouras 4 hours 95 page PDF (opens in new tab) 4.8 …" at bounding box center [663, 561] width 1326 height 554
click at [1073, 598] on button "Reviews (396)" at bounding box center [1046, 597] width 93 height 29
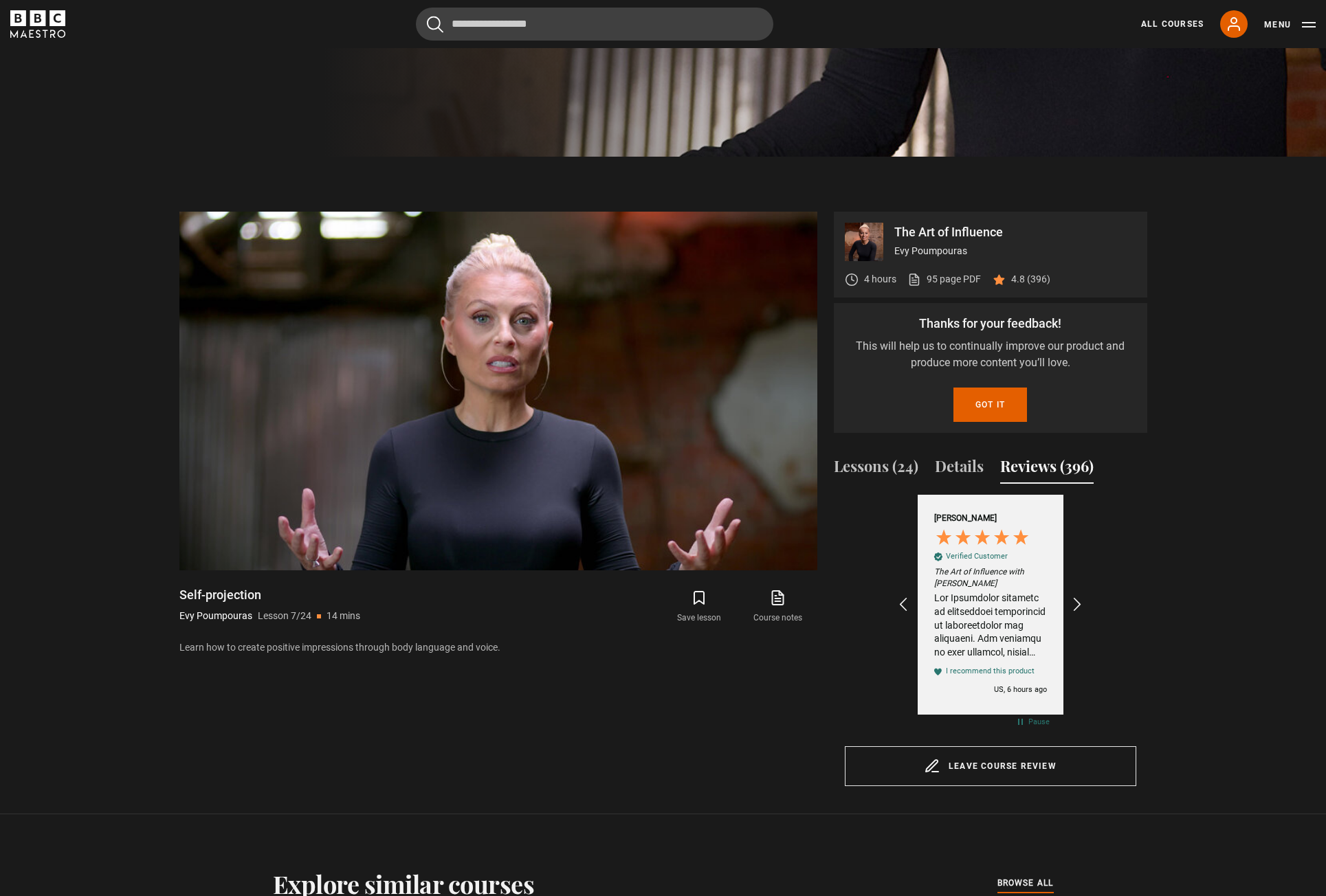
scroll to position [756, 0]
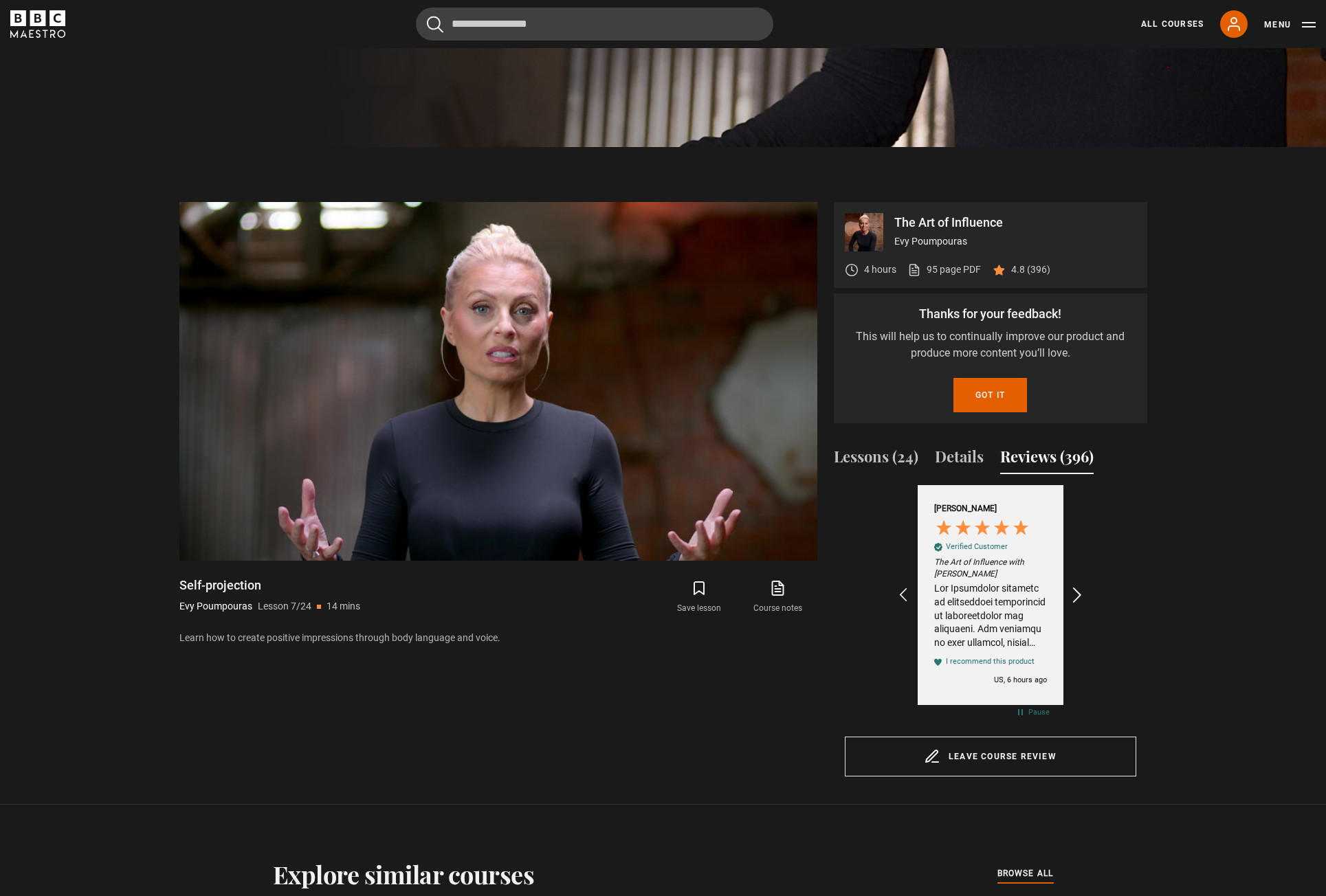
click at [1079, 593] on icon "REVIEWS.io Carousel Scroll Right" at bounding box center [1077, 595] width 20 height 20
click at [1083, 593] on icon "REVIEWS.io Carousel Scroll Right" at bounding box center [1077, 595] width 20 height 20
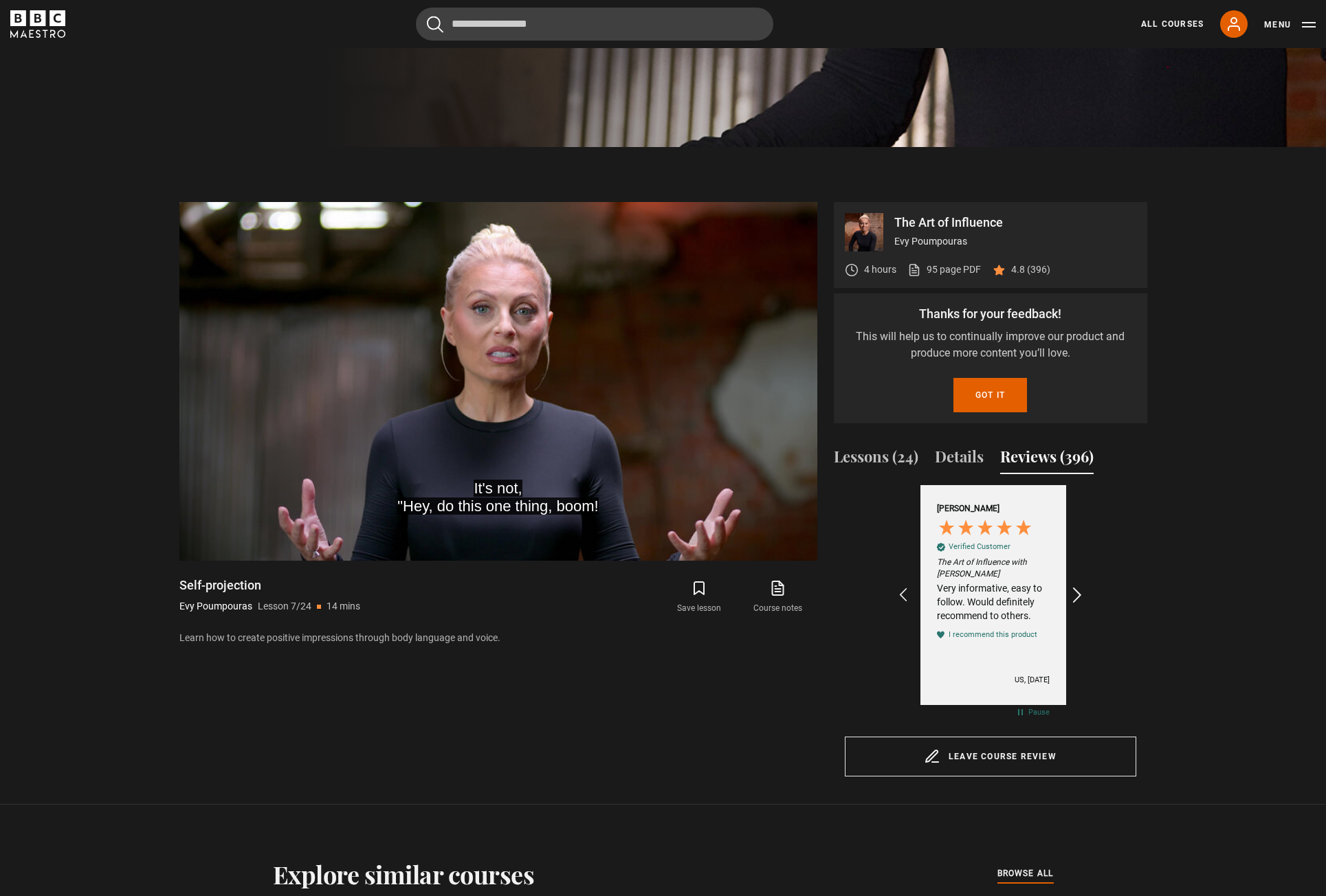
scroll to position [0, 319]
click at [1083, 593] on icon "REVIEWS.io Carousel Scroll Right" at bounding box center [1077, 595] width 20 height 20
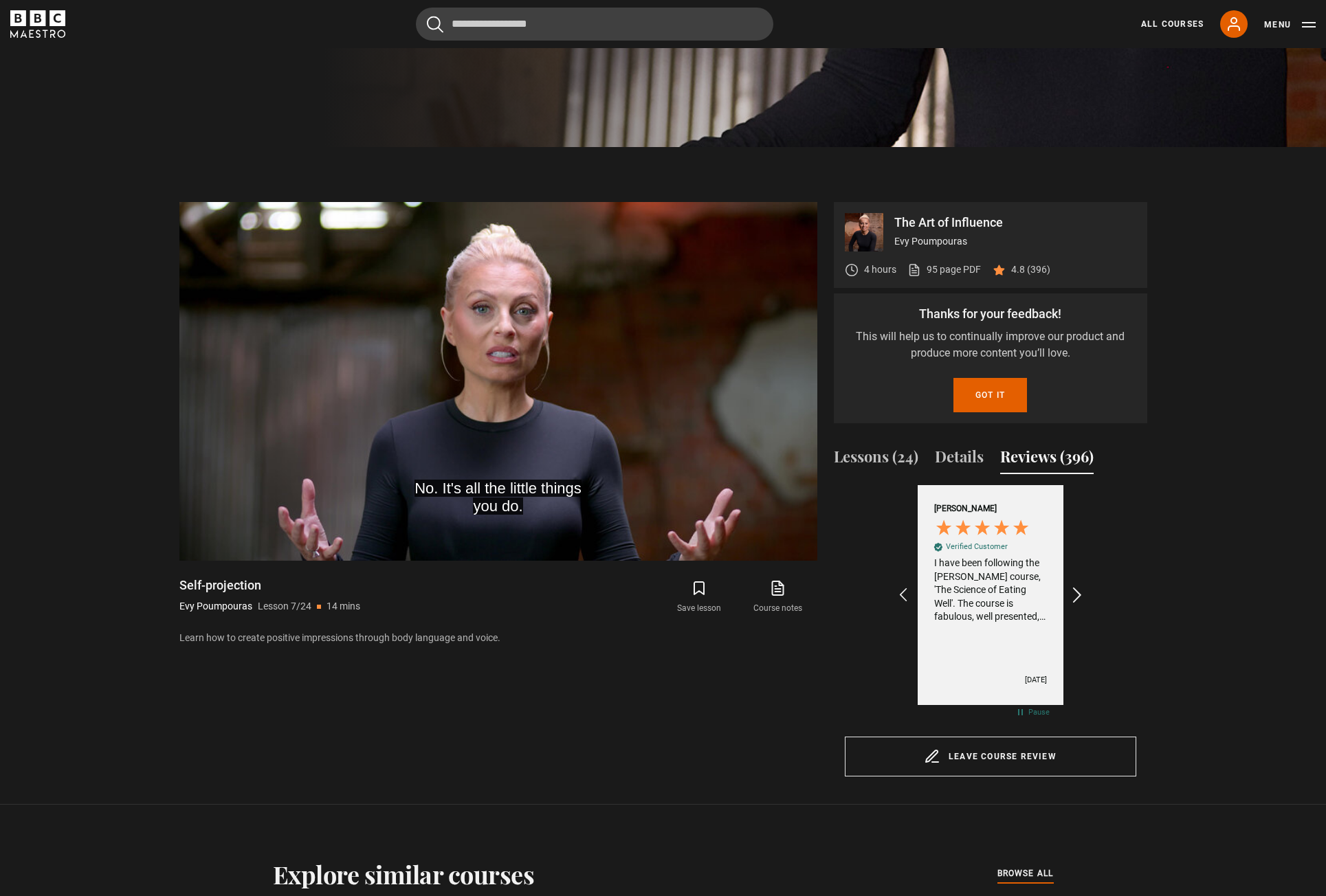
click at [1083, 593] on icon "REVIEWS.io Carousel Scroll Right" at bounding box center [1077, 595] width 20 height 20
click at [1154, 568] on div "The Art of Influence Evy Poumpouras 4 hours 95 page PDF (opens in new tab) 4.8 …" at bounding box center [663, 489] width 989 height 575
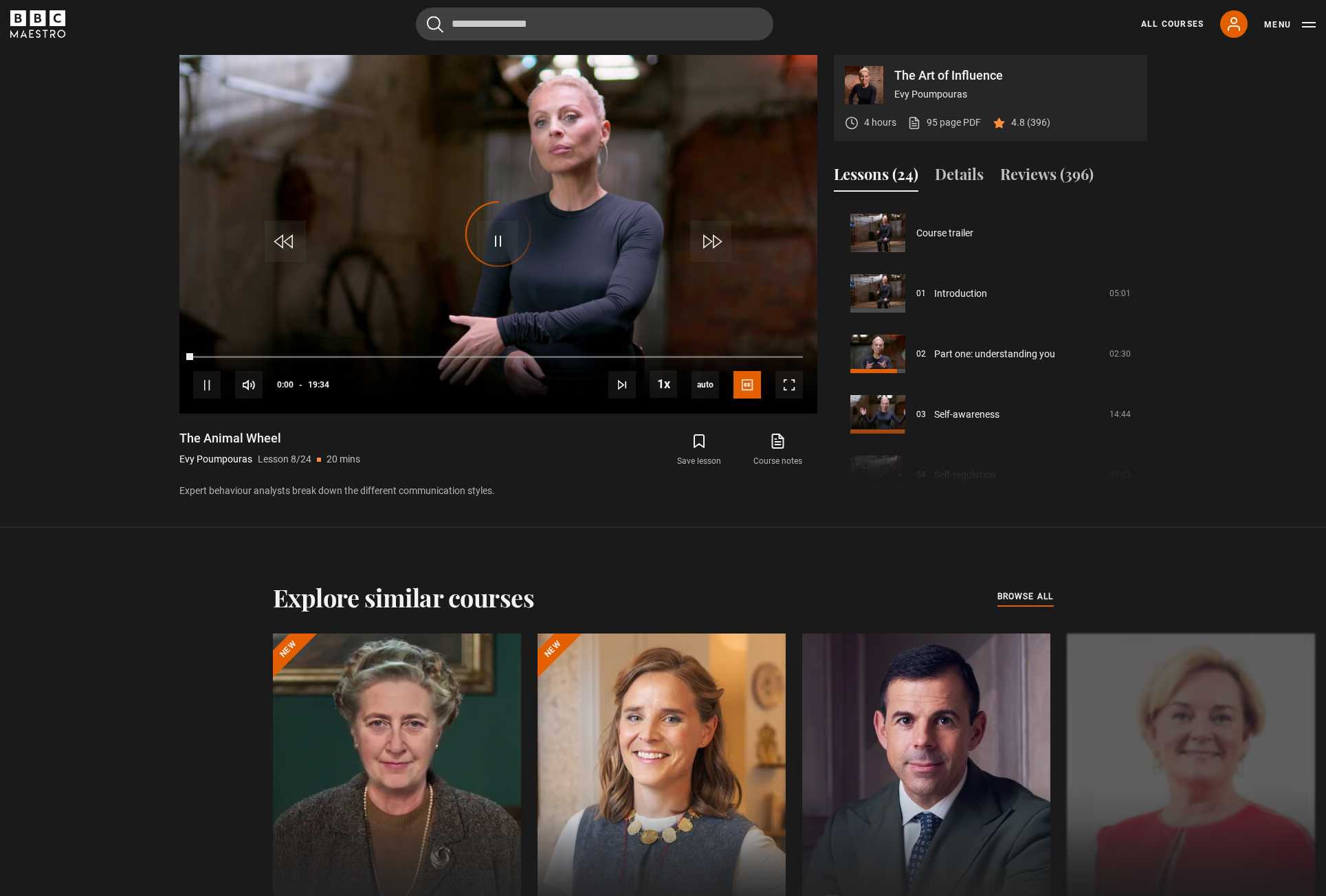
scroll to position [423, 0]
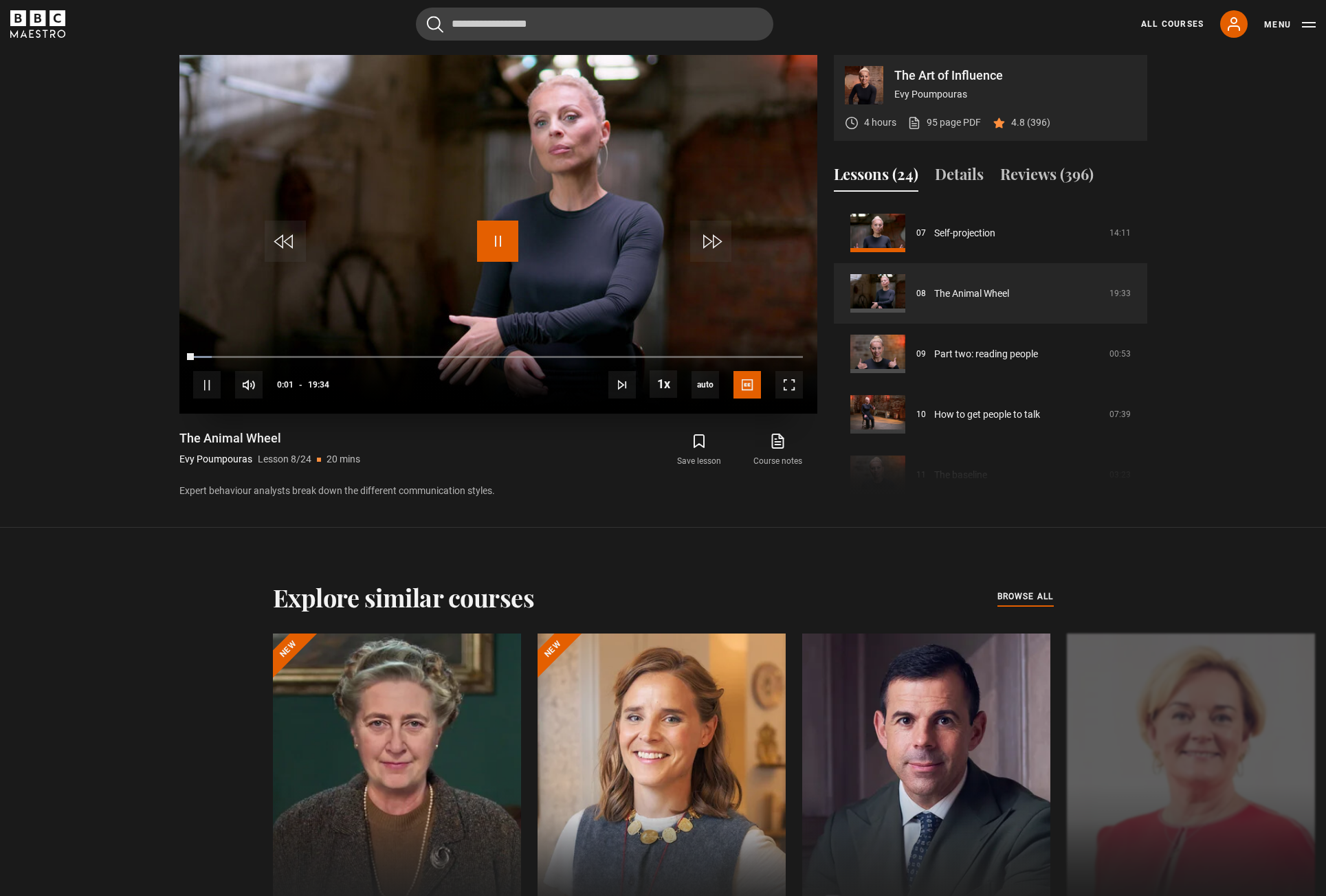
click at [513, 236] on span "Video Player" at bounding box center [497, 241] width 41 height 41
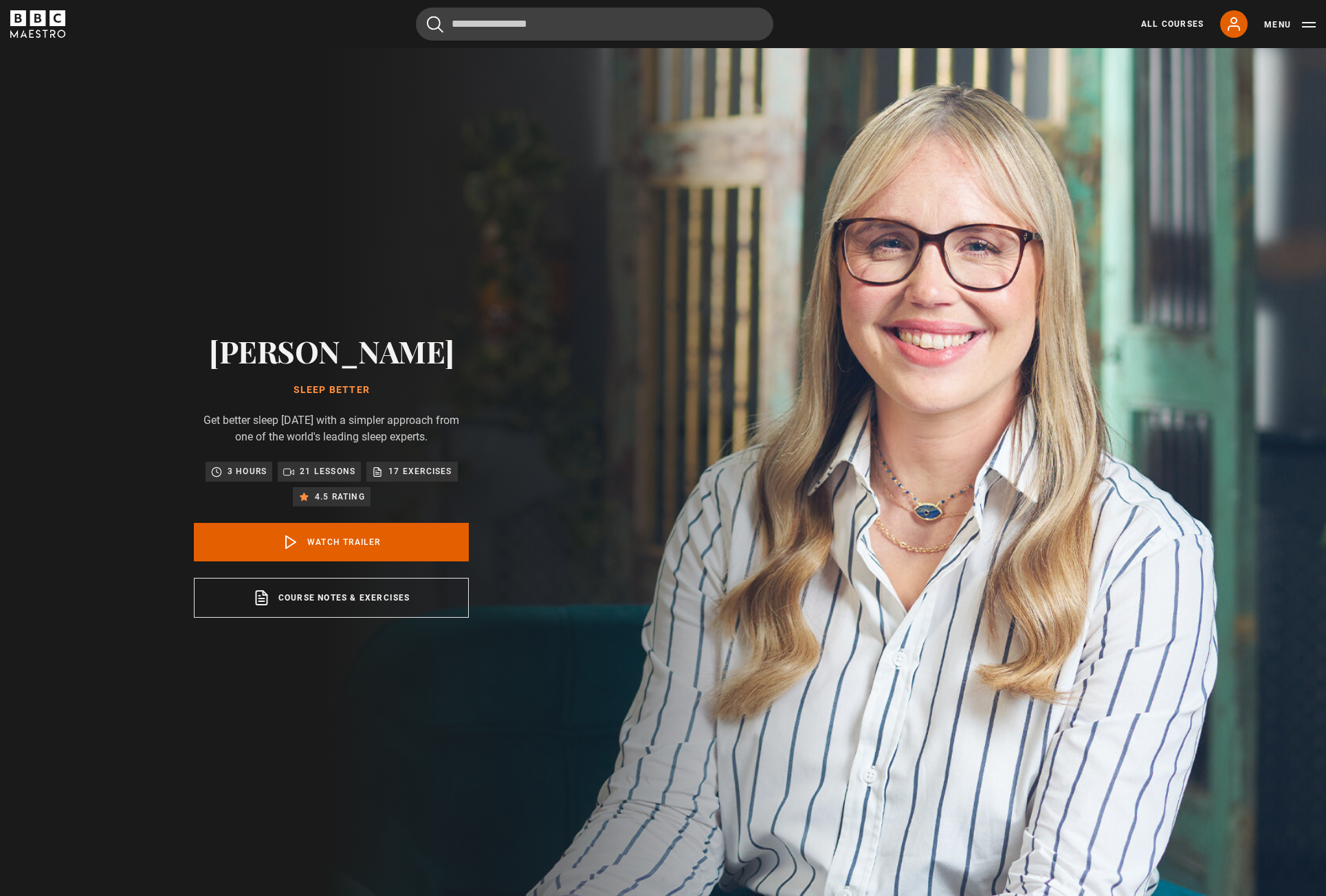
click at [395, 478] on p "17 exercises" at bounding box center [420, 471] width 63 height 14
click at [373, 478] on icon at bounding box center [377, 472] width 11 height 11
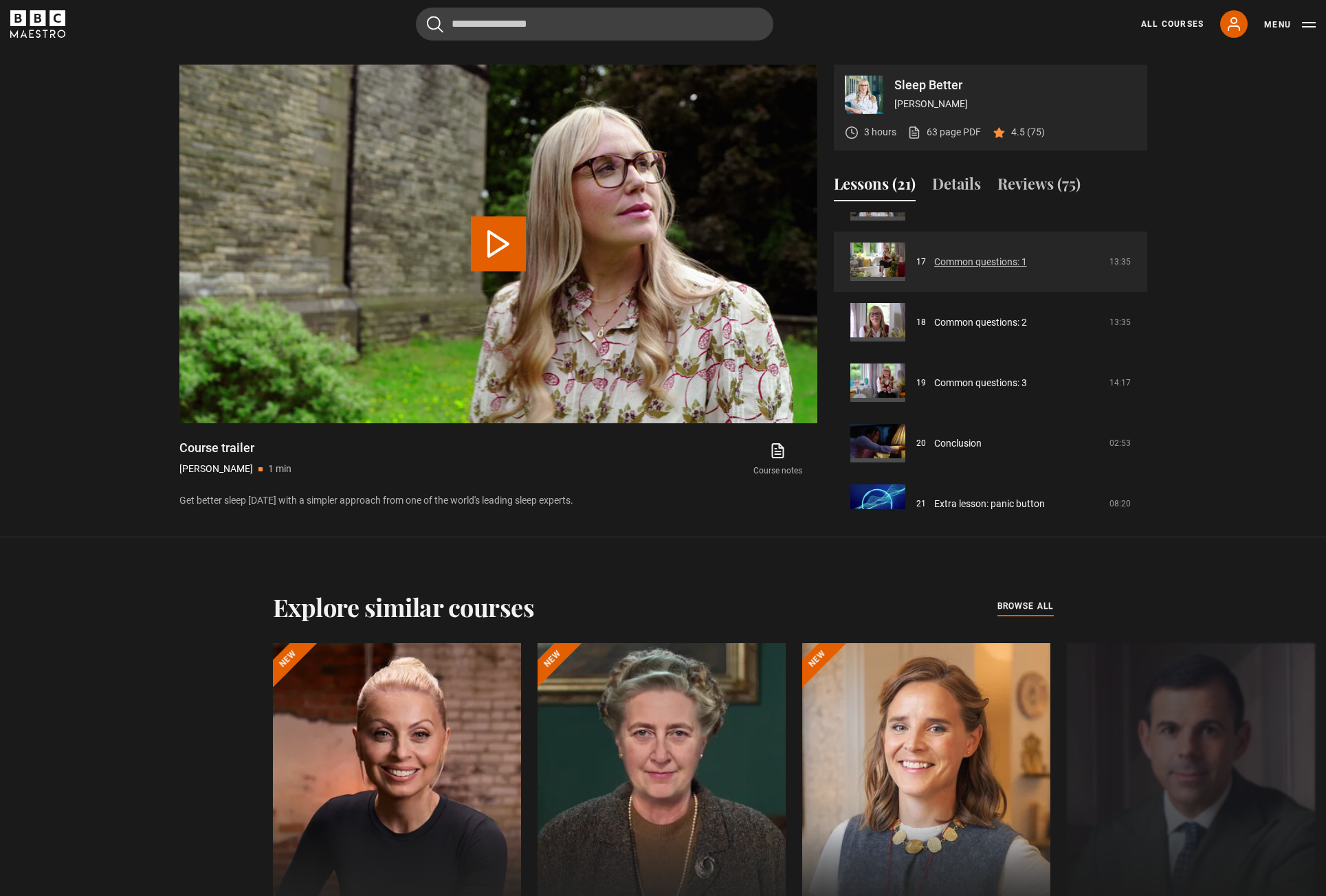
scroll to position [1034, 0]
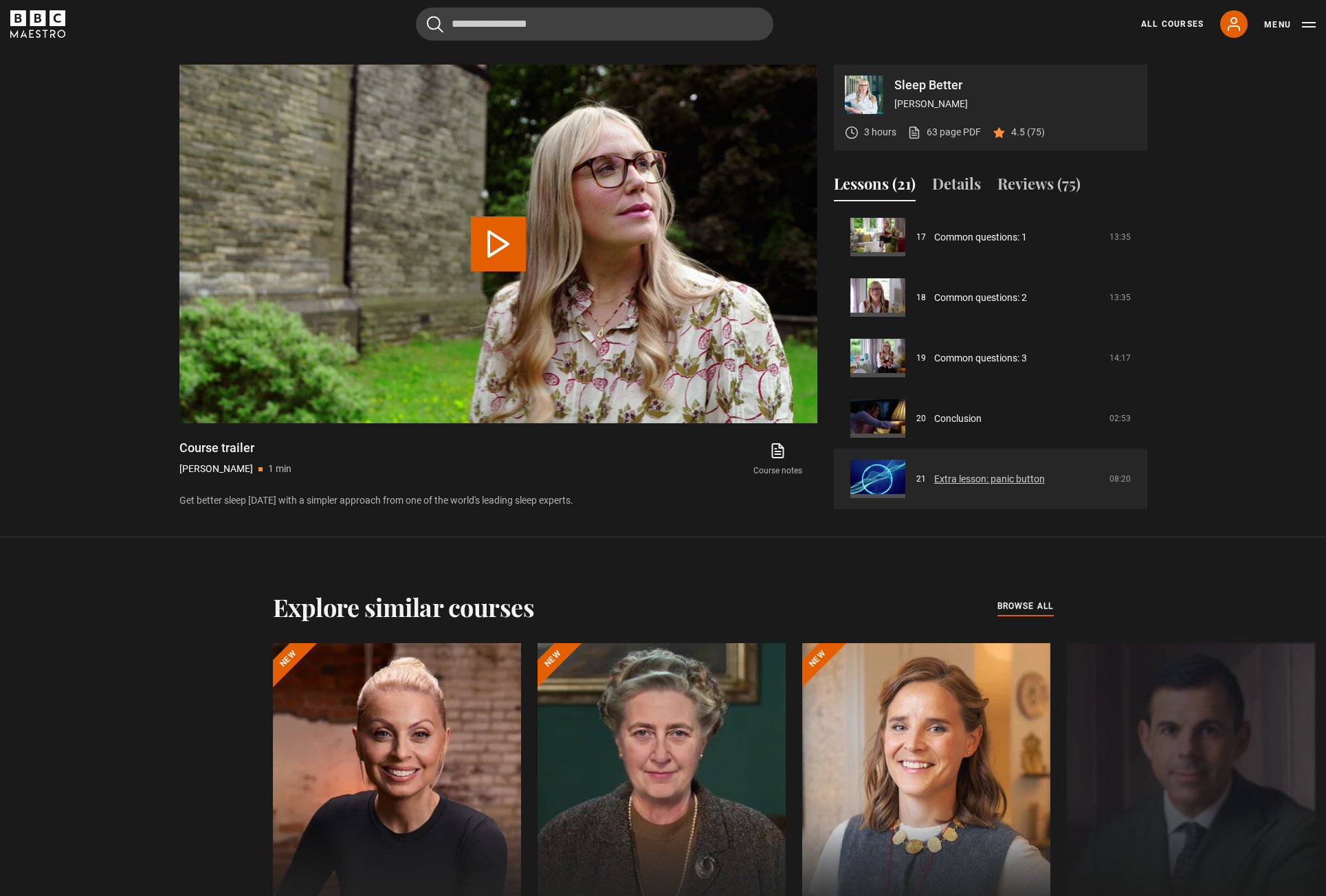
click at [991, 479] on link "Extra lesson: panic button" at bounding box center [989, 479] width 111 height 15
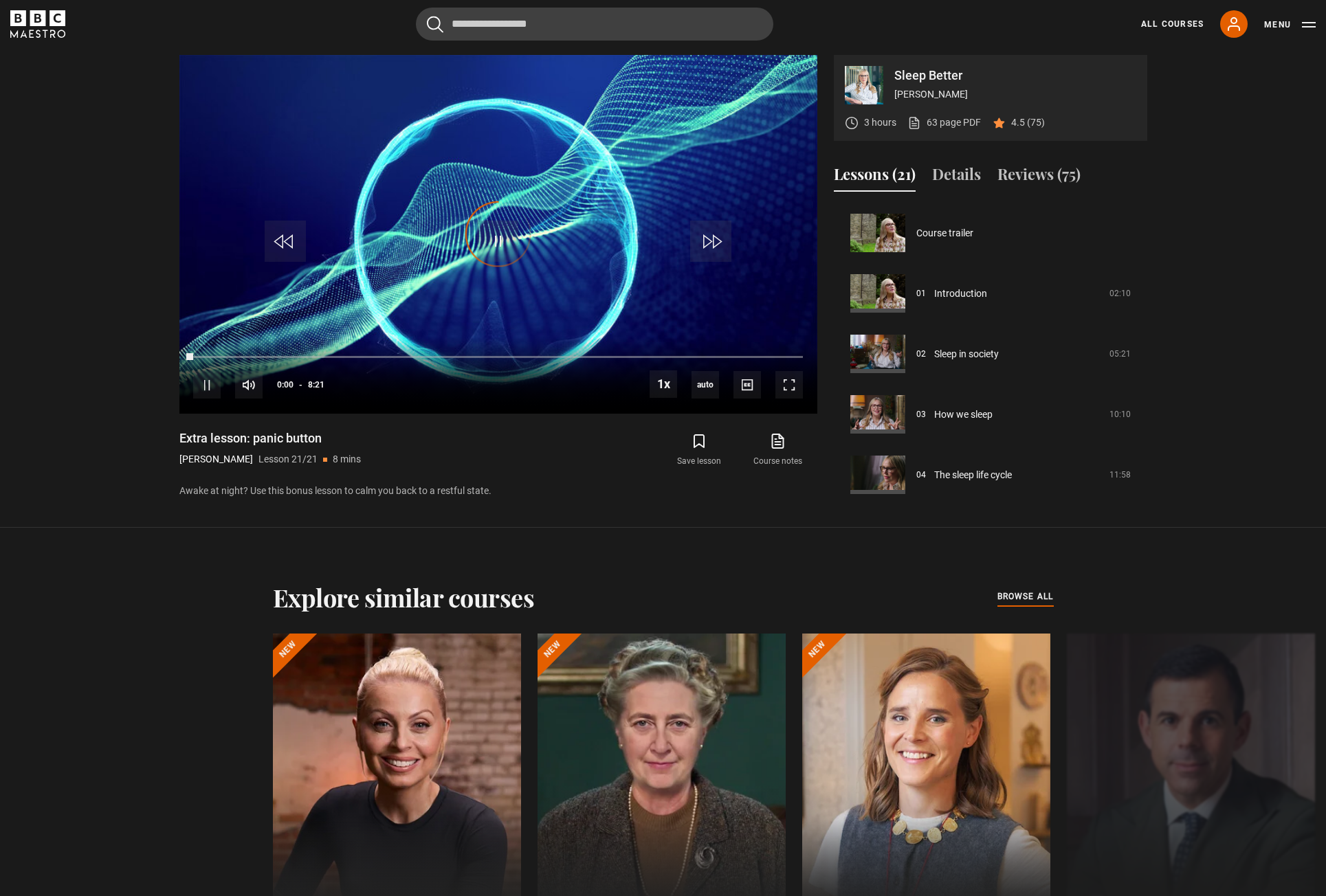
scroll to position [1034, 0]
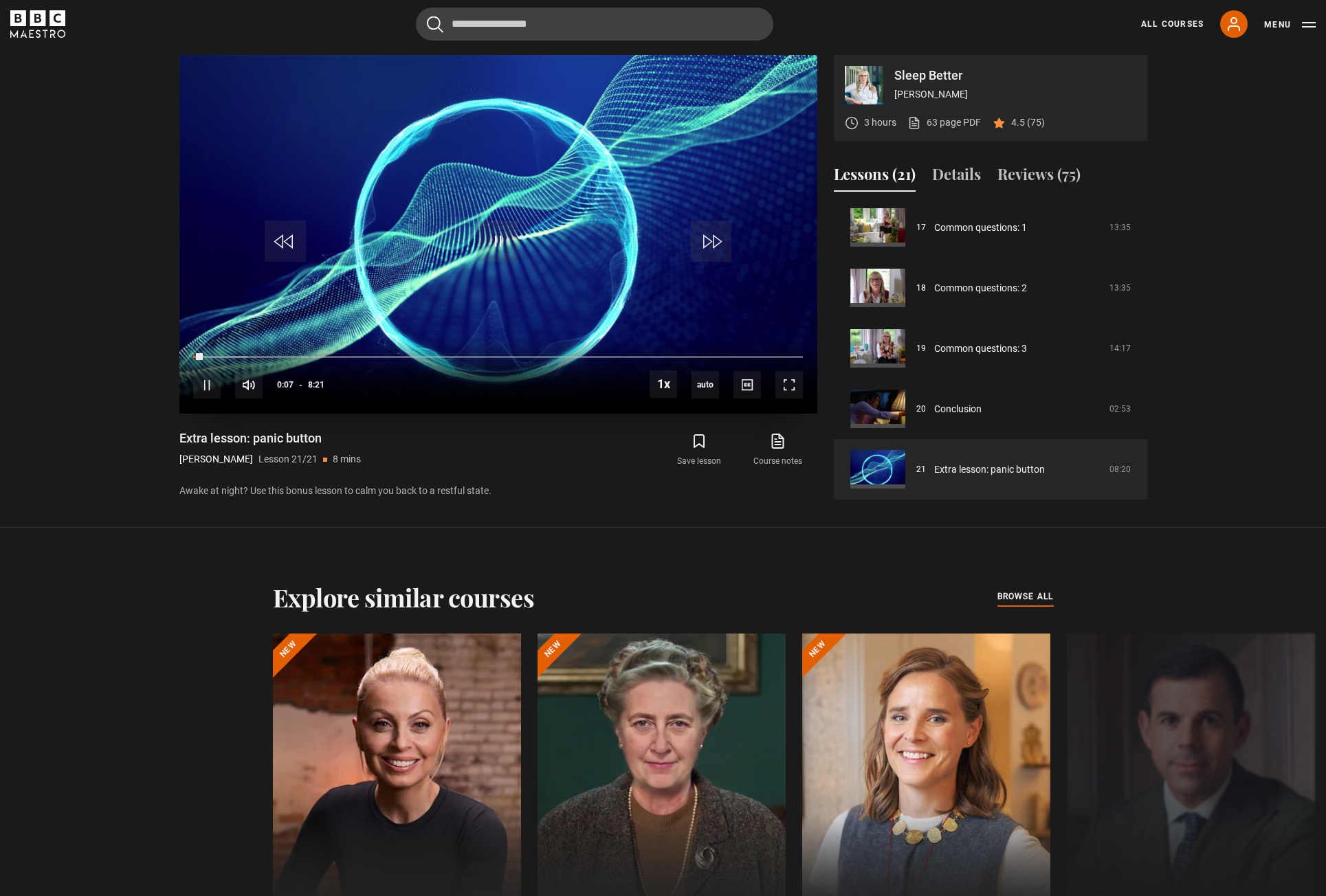
click at [384, 235] on video "Video Player" at bounding box center [498, 234] width 638 height 359
drag, startPoint x: 959, startPoint y: 464, endPoint x: 511, endPoint y: 472, distance: 448.1
click at [511, 472] on div "Extra lesson: panic button Stephanie Romiszewski Lesson 21/21 8 mins Awake at n…" at bounding box center [498, 464] width 638 height 68
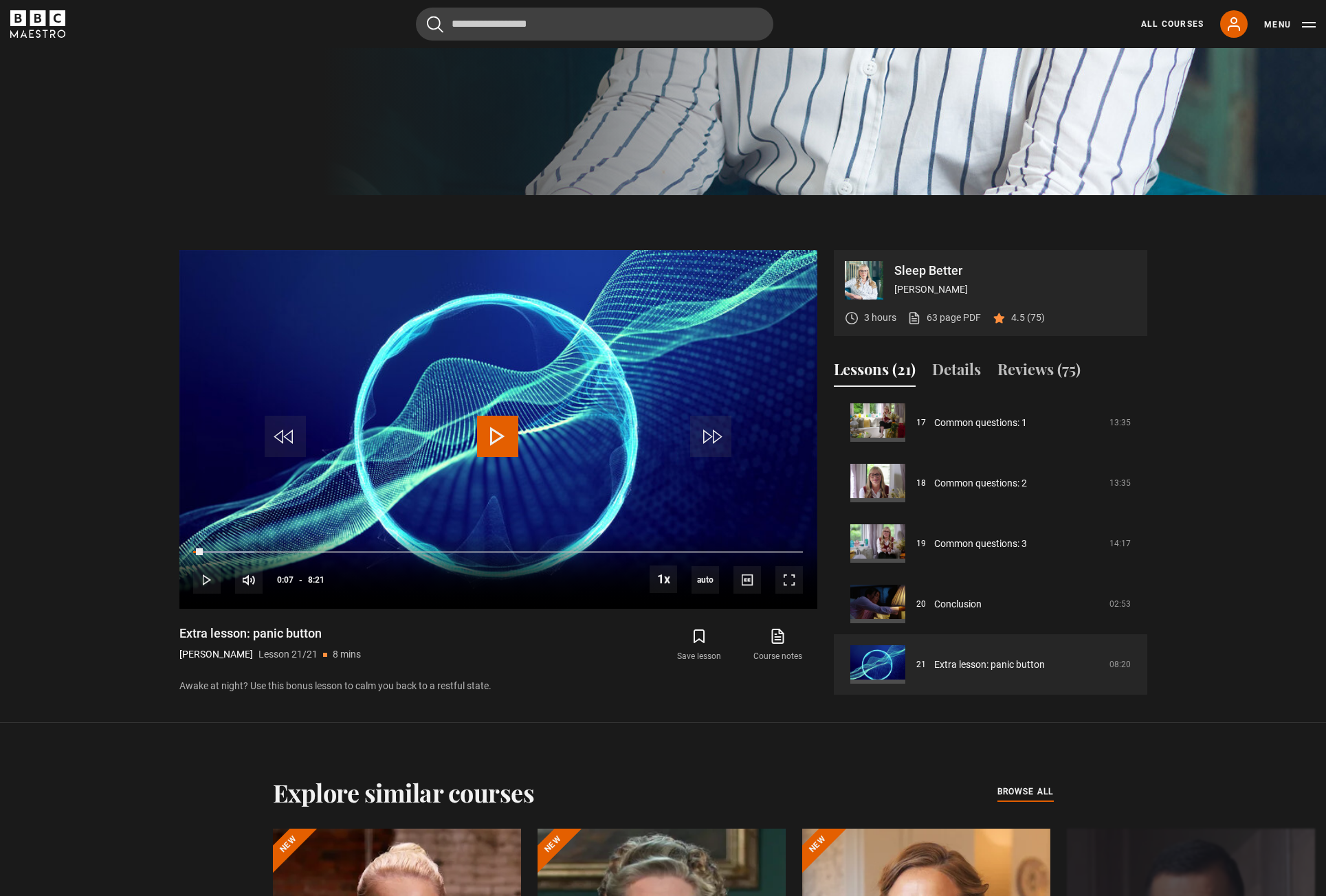
scroll to position [697, 0]
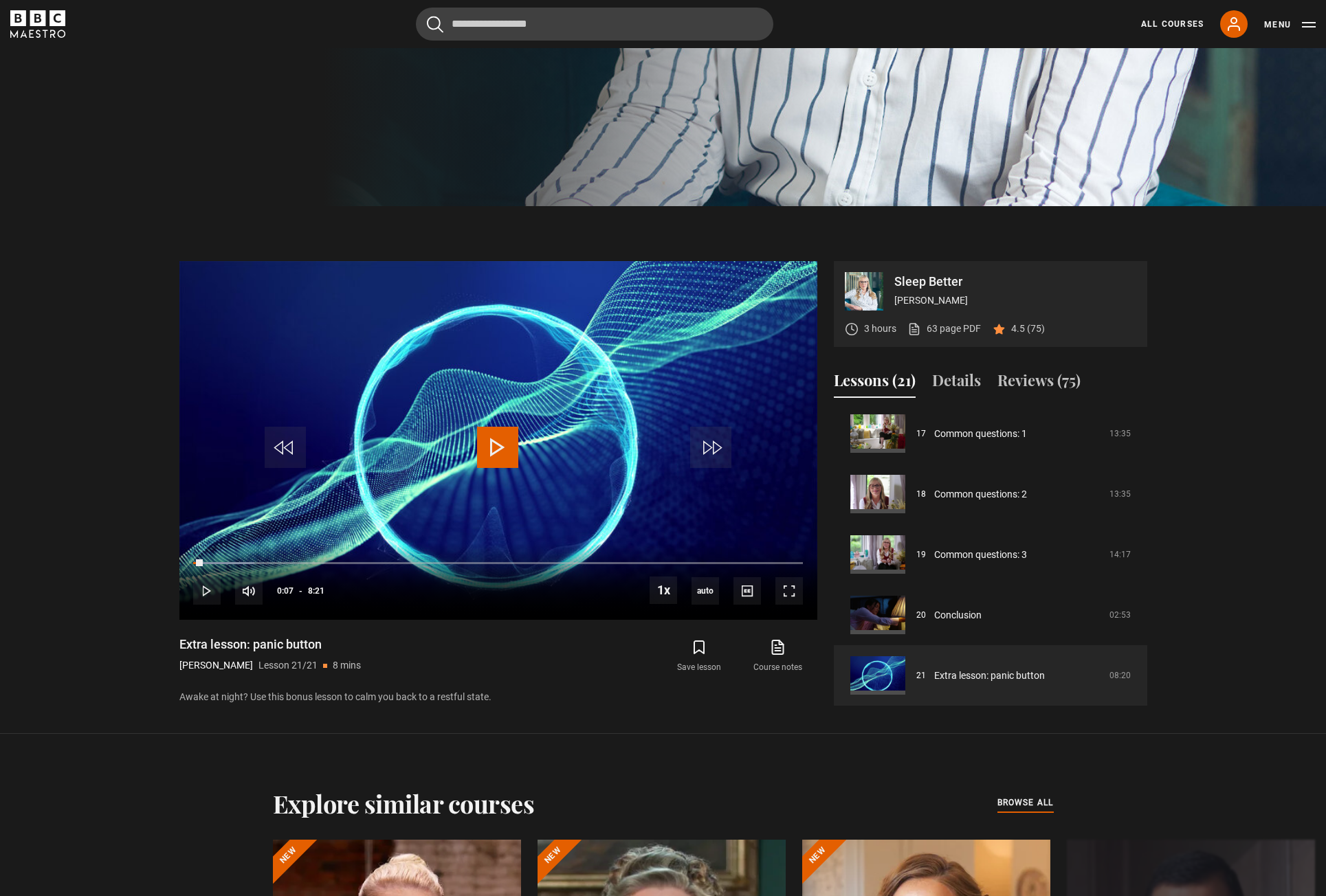
click at [50, 22] on icon "BBC Maestro" at bounding box center [57, 18] width 16 height 16
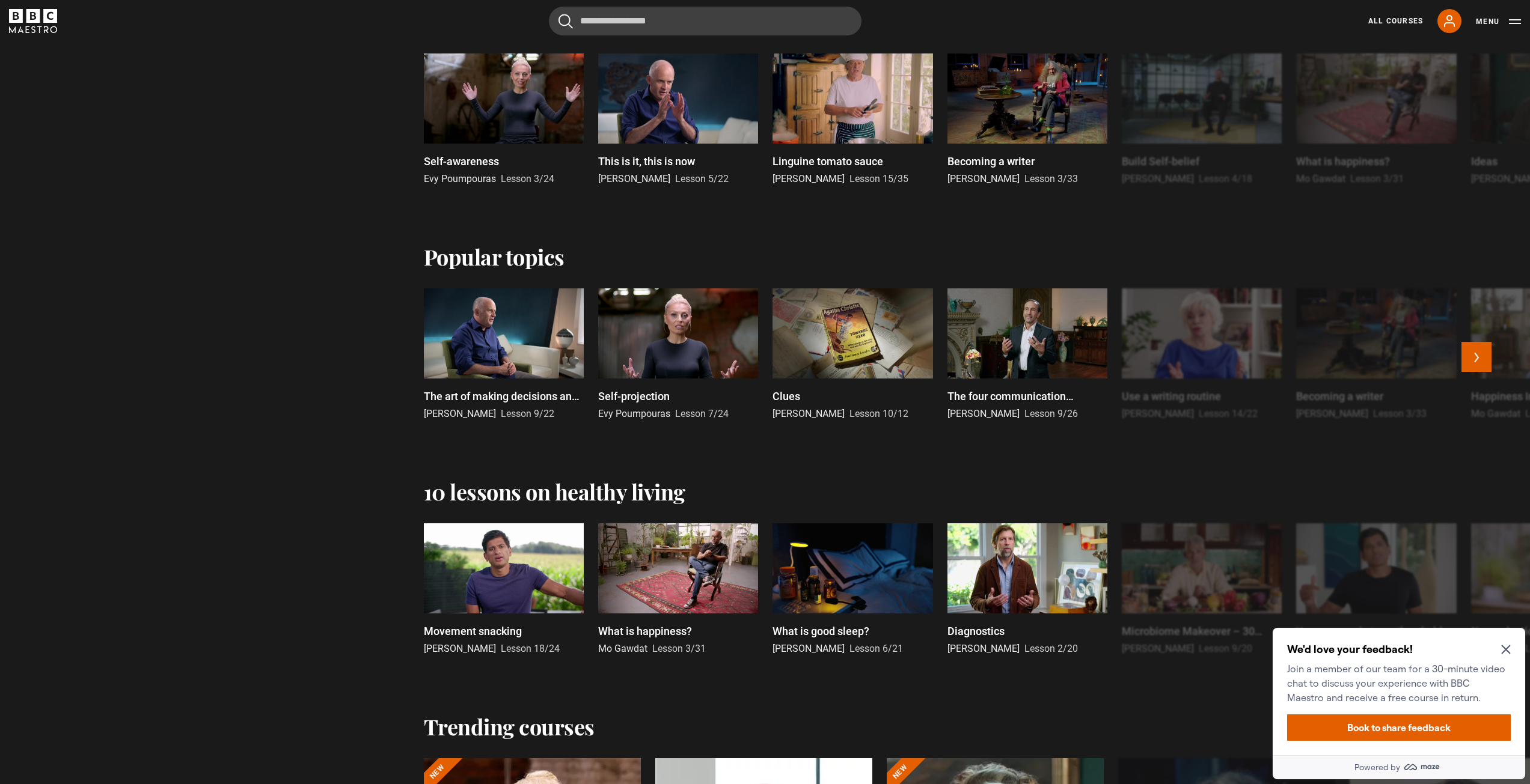
click at [1013, 404] on p "The four communication languages" at bounding box center [1028, 396] width 160 height 16
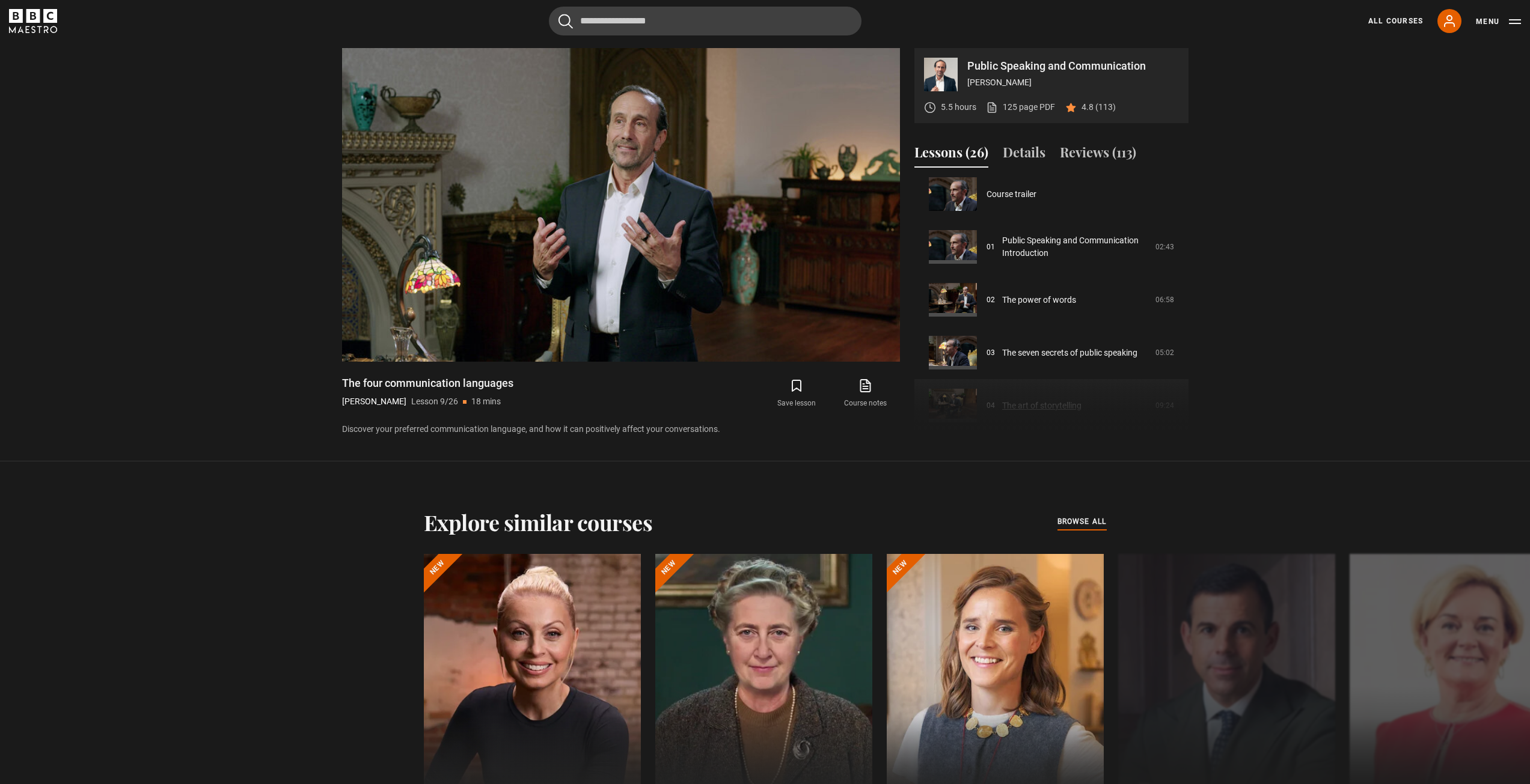
scroll to position [2, 0]
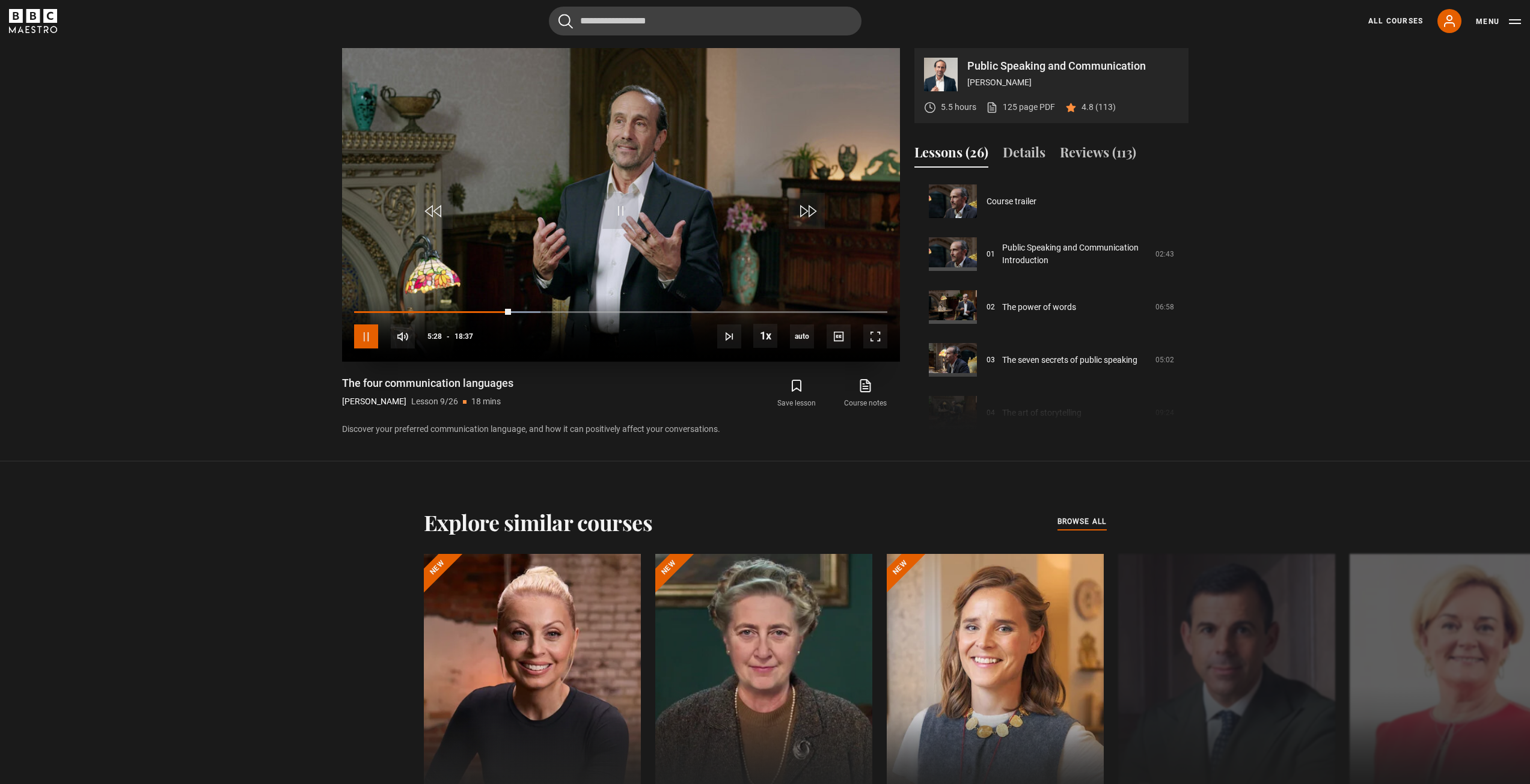
click at [374, 336] on span "Video Player" at bounding box center [366, 336] width 24 height 24
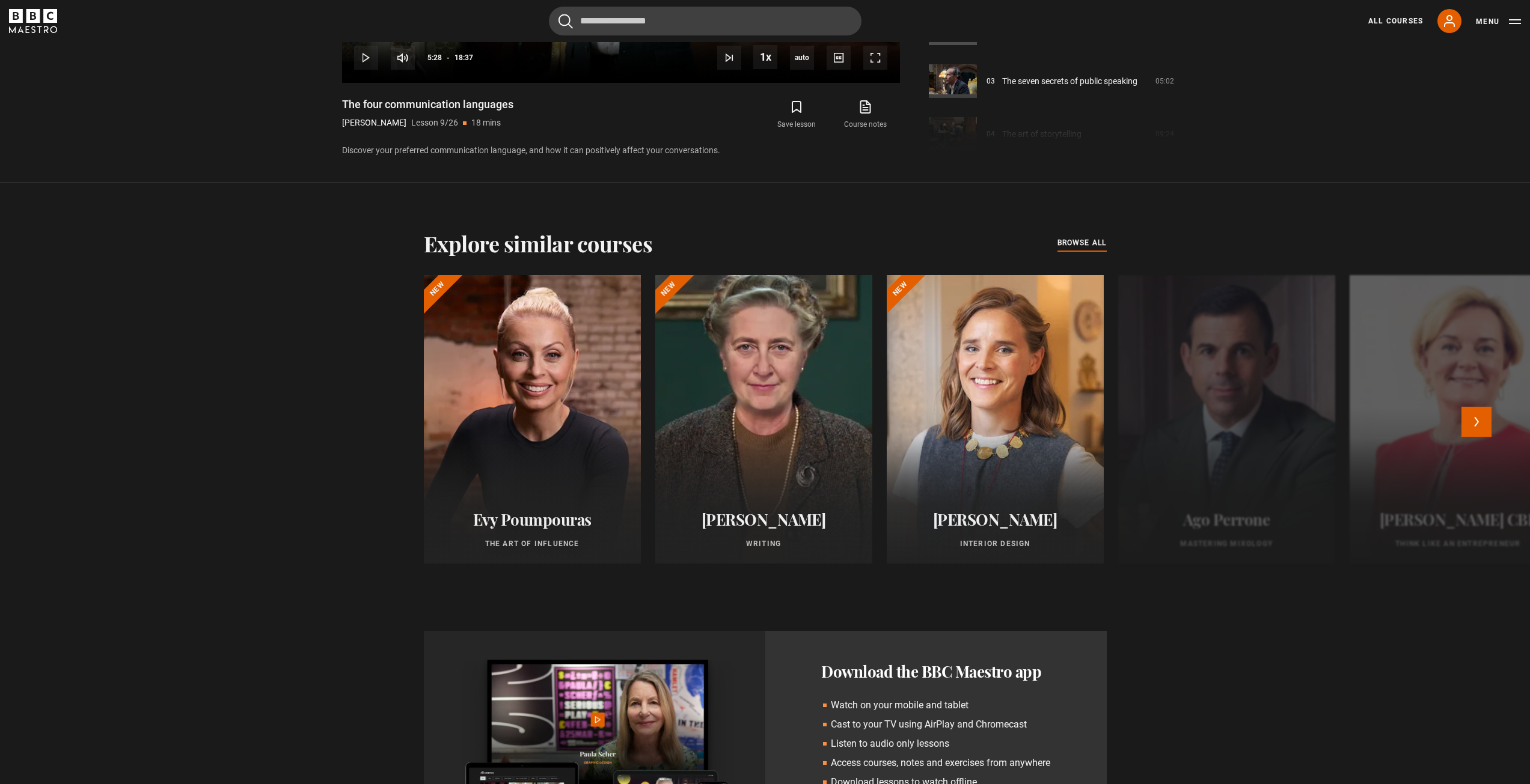
scroll to position [1091, 0]
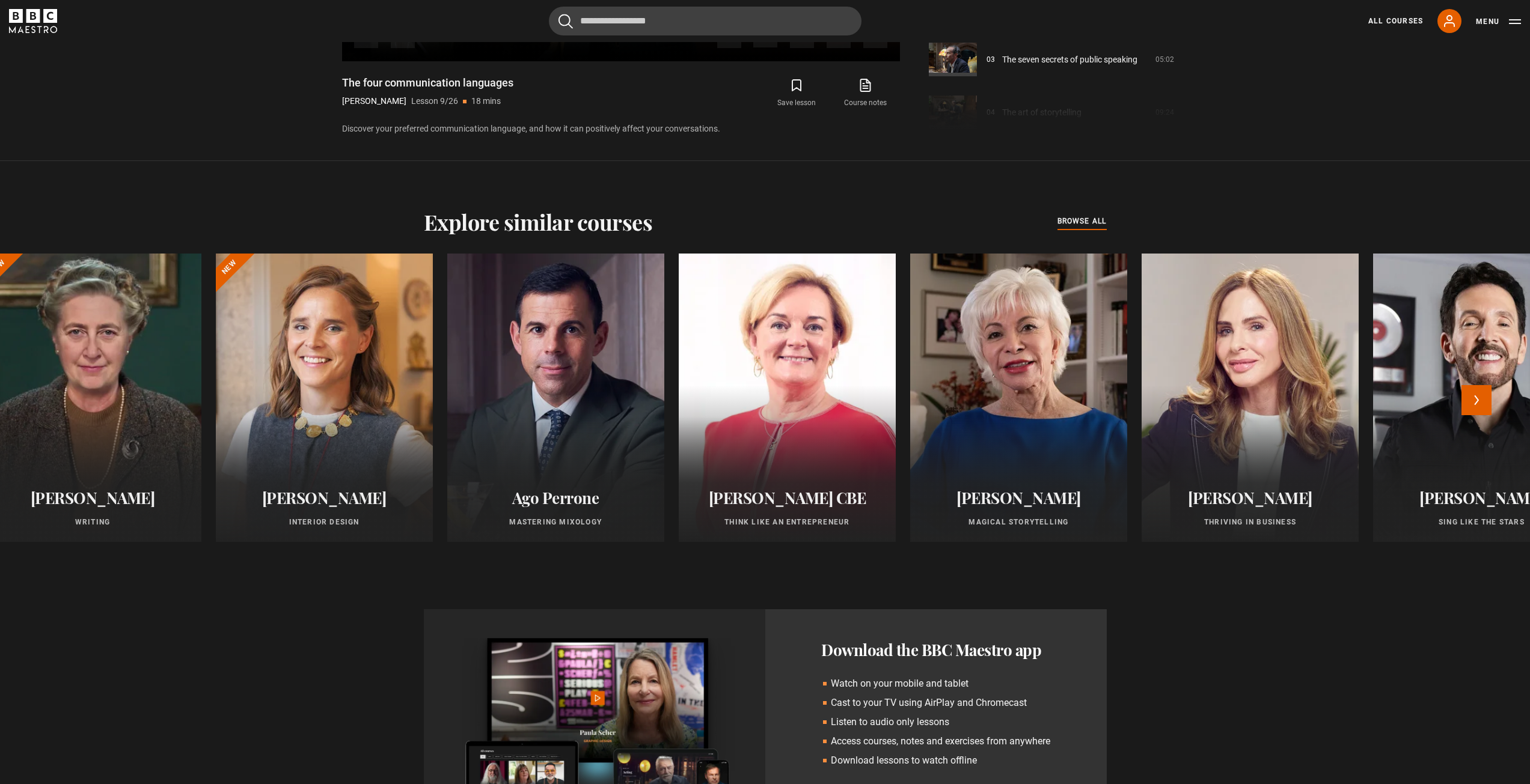
drag, startPoint x: 1279, startPoint y: 394, endPoint x: 586, endPoint y: 438, distance: 694.4
click at [587, 439] on div at bounding box center [556, 397] width 217 height 288
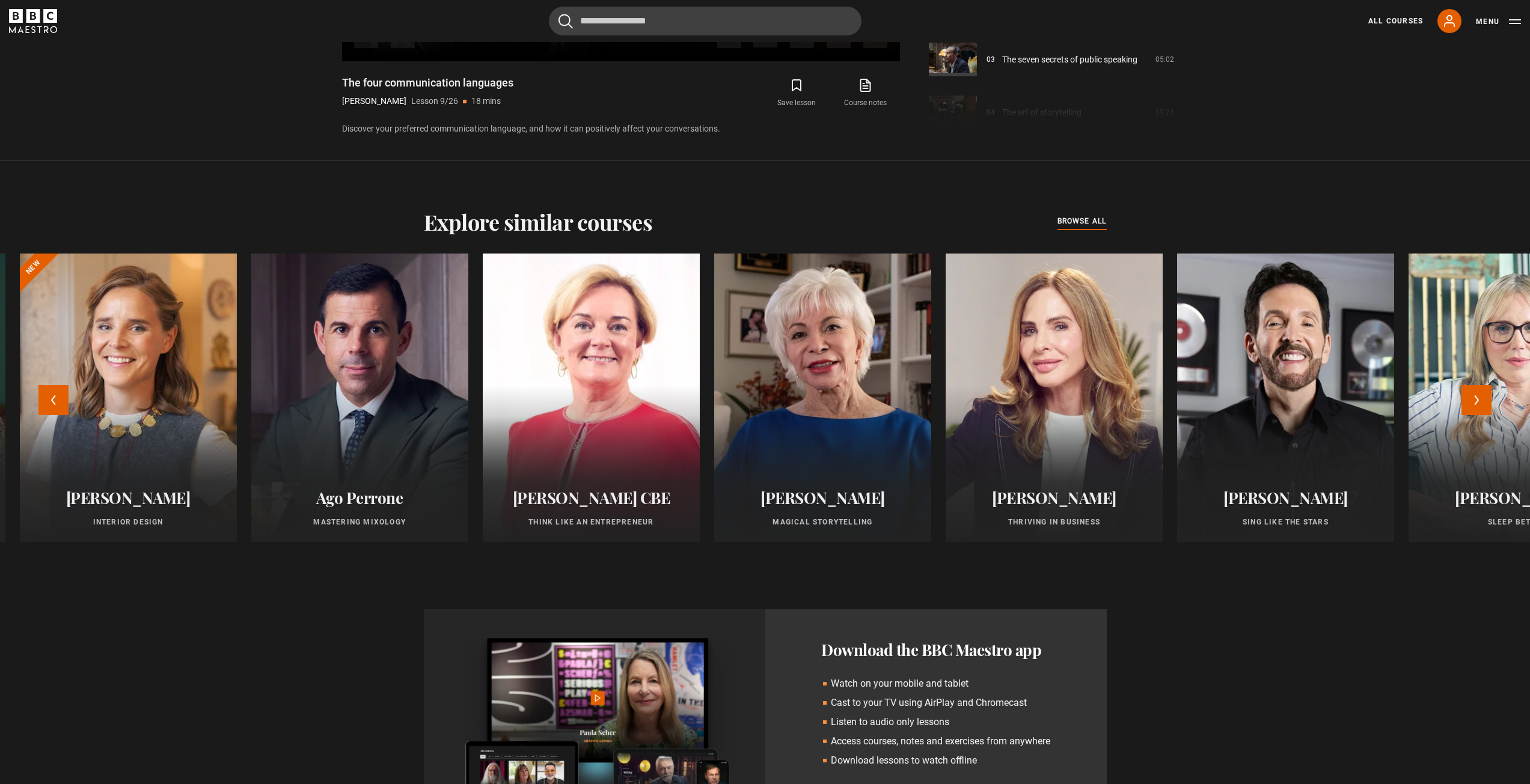
drag, startPoint x: 1196, startPoint y: 444, endPoint x: 679, endPoint y: 427, distance: 517.3
click at [946, 429] on div at bounding box center [1054, 397] width 217 height 288
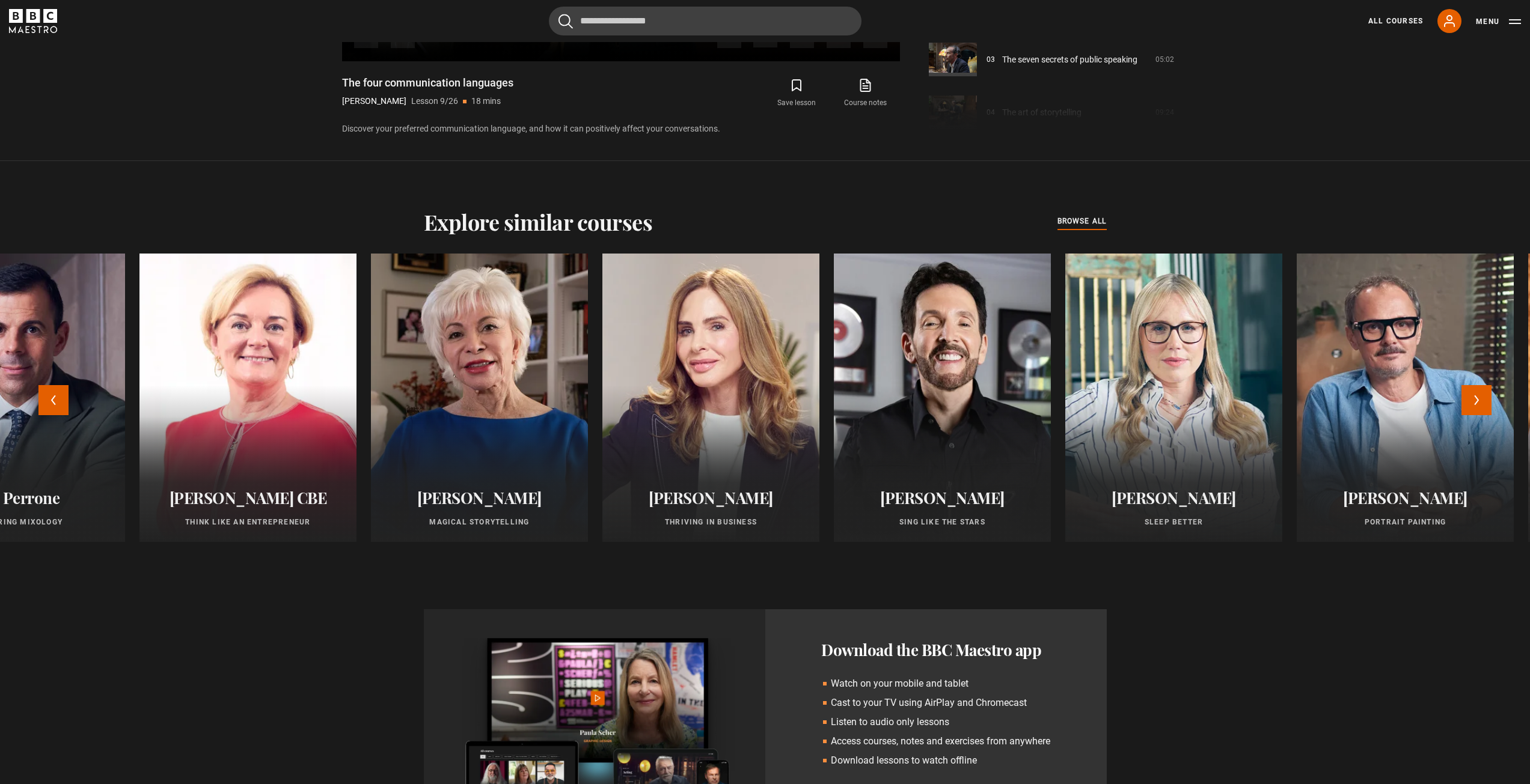
drag, startPoint x: 1191, startPoint y: 431, endPoint x: 424, endPoint y: 377, distance: 768.9
click at [1065, 386] on div at bounding box center [1174, 397] width 217 height 288
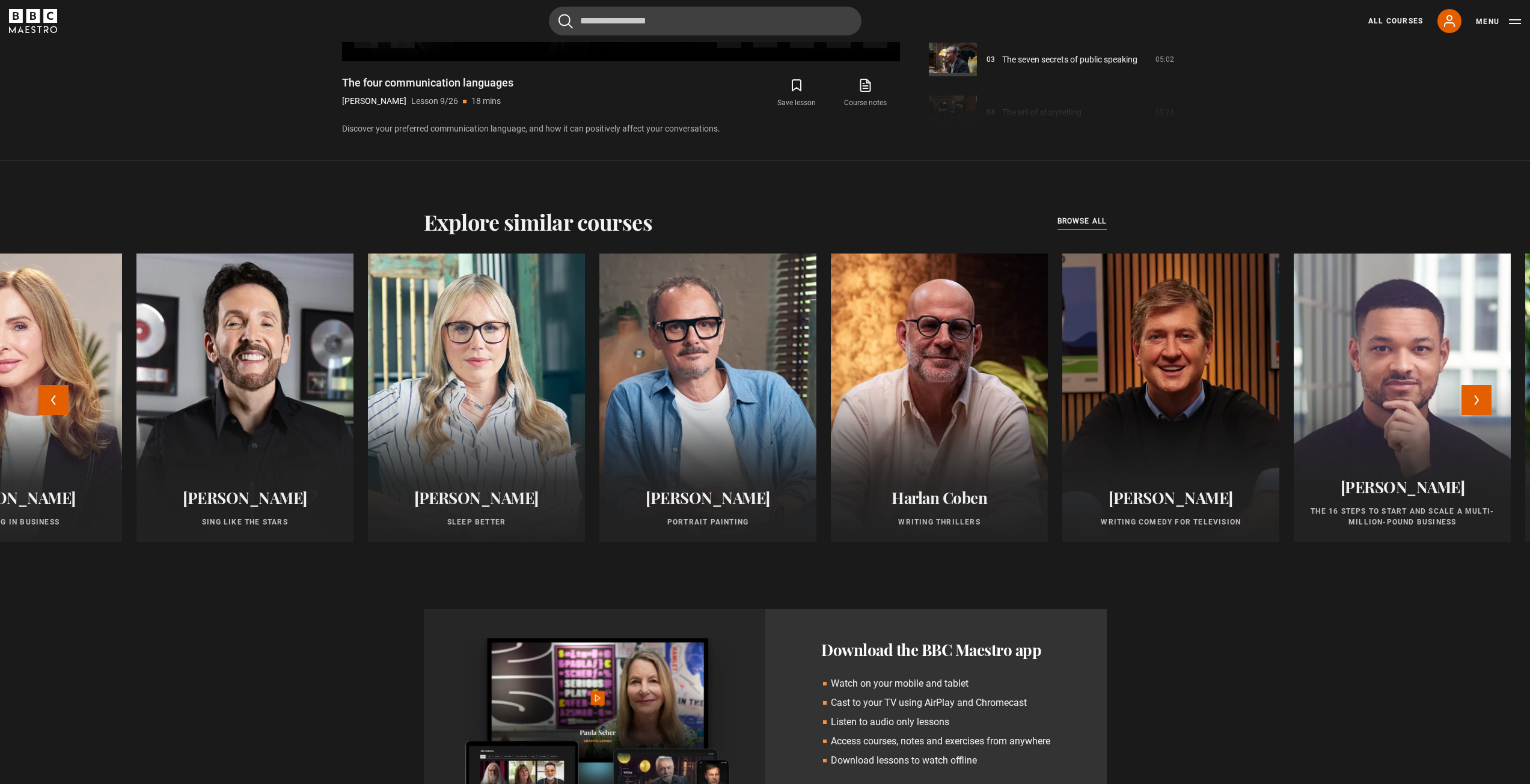
drag, startPoint x: 1153, startPoint y: 388, endPoint x: 815, endPoint y: 380, distance: 338.1
click at [1062, 382] on div at bounding box center [1171, 397] width 217 height 288
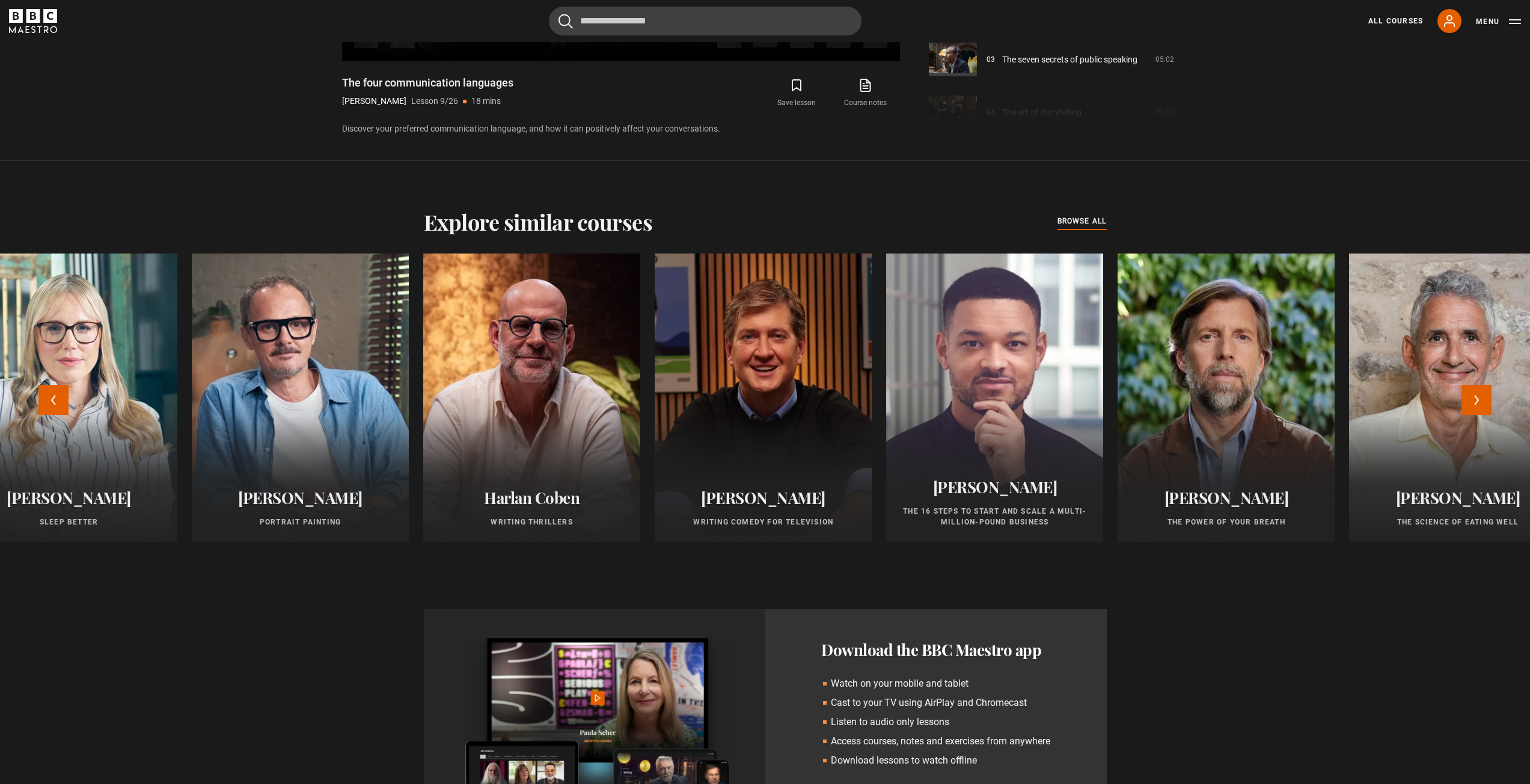
click at [972, 401] on div at bounding box center [994, 397] width 238 height 317
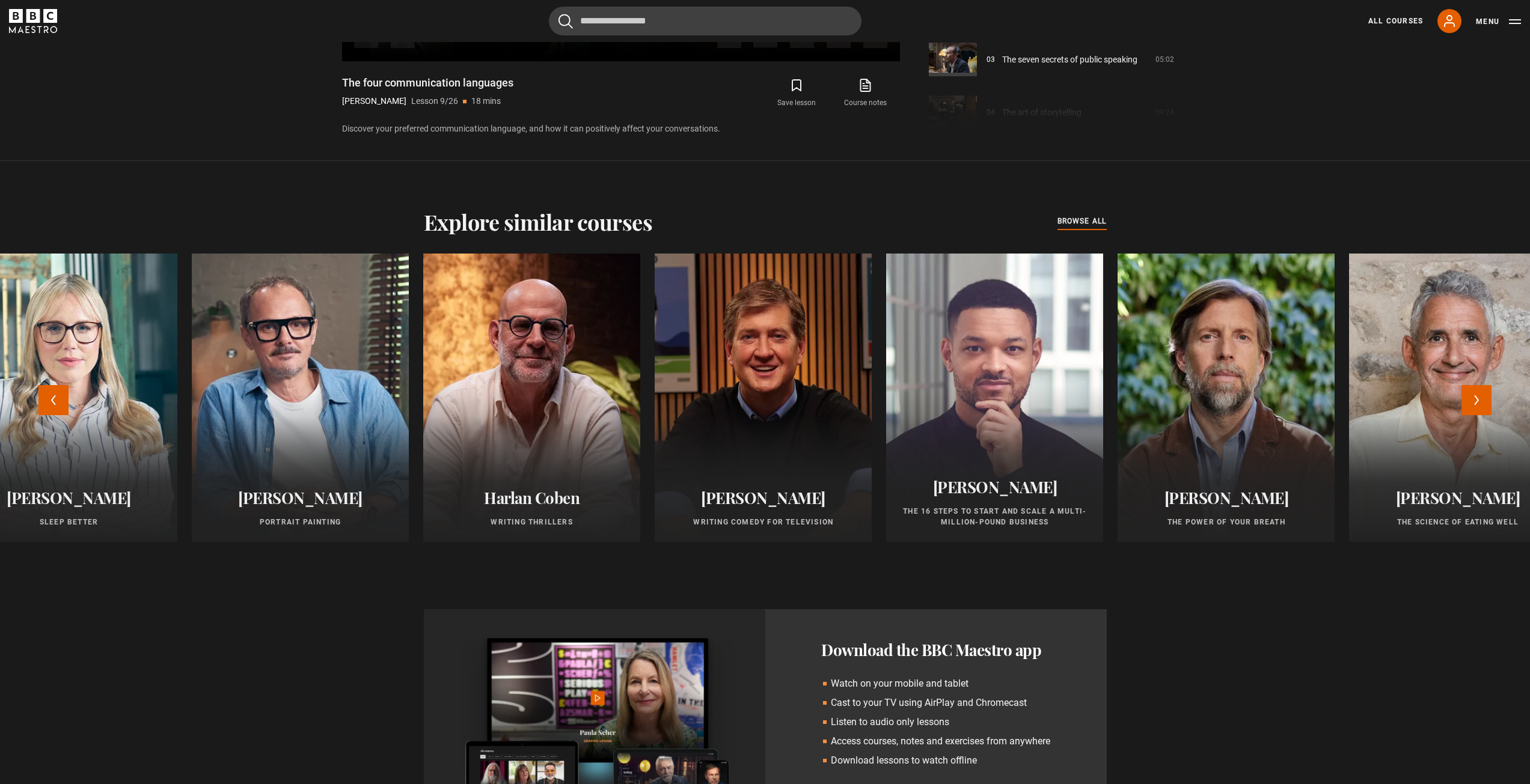
click at [970, 493] on h2 "[PERSON_NAME]" at bounding box center [995, 487] width 188 height 19
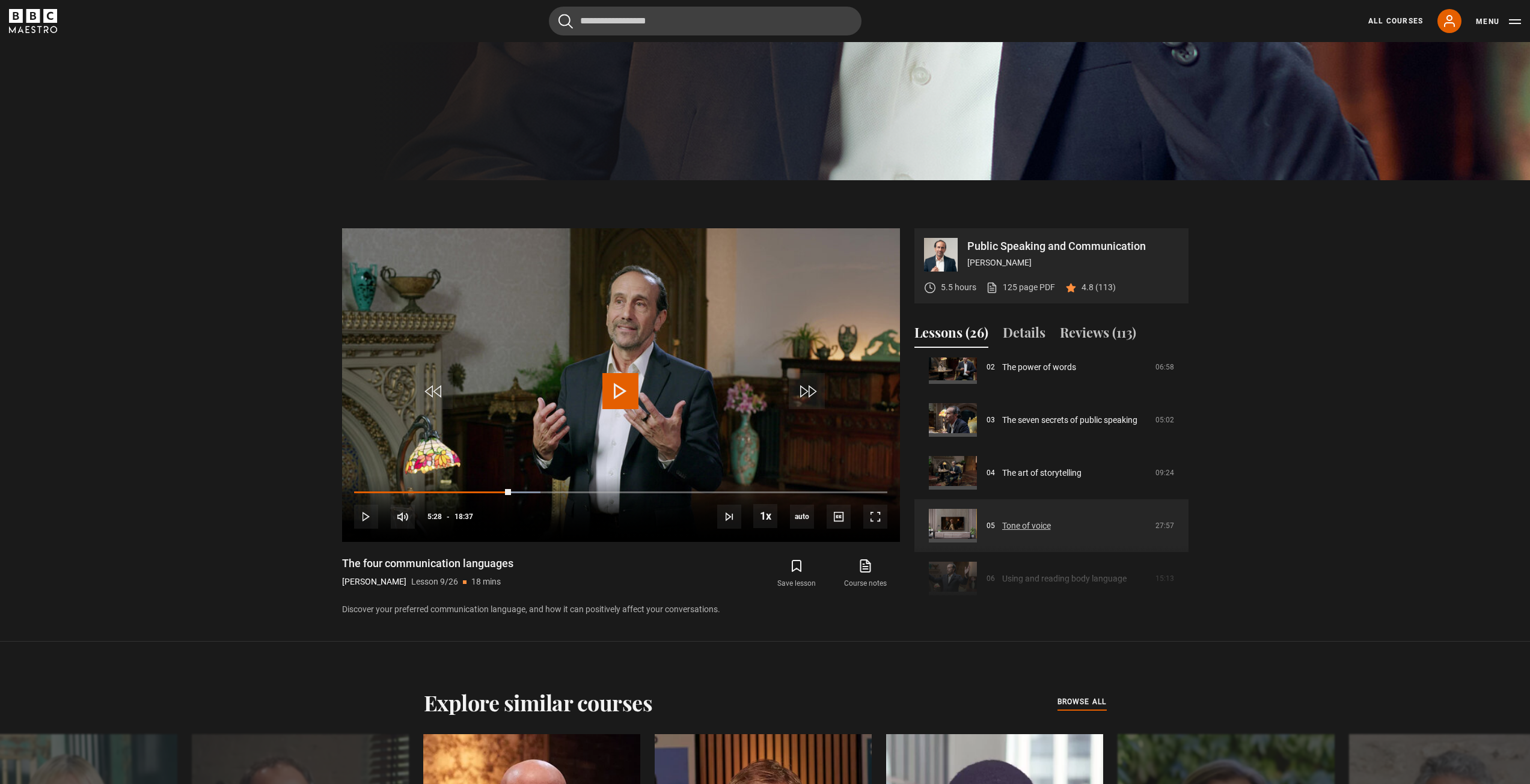
scroll to position [243, 0]
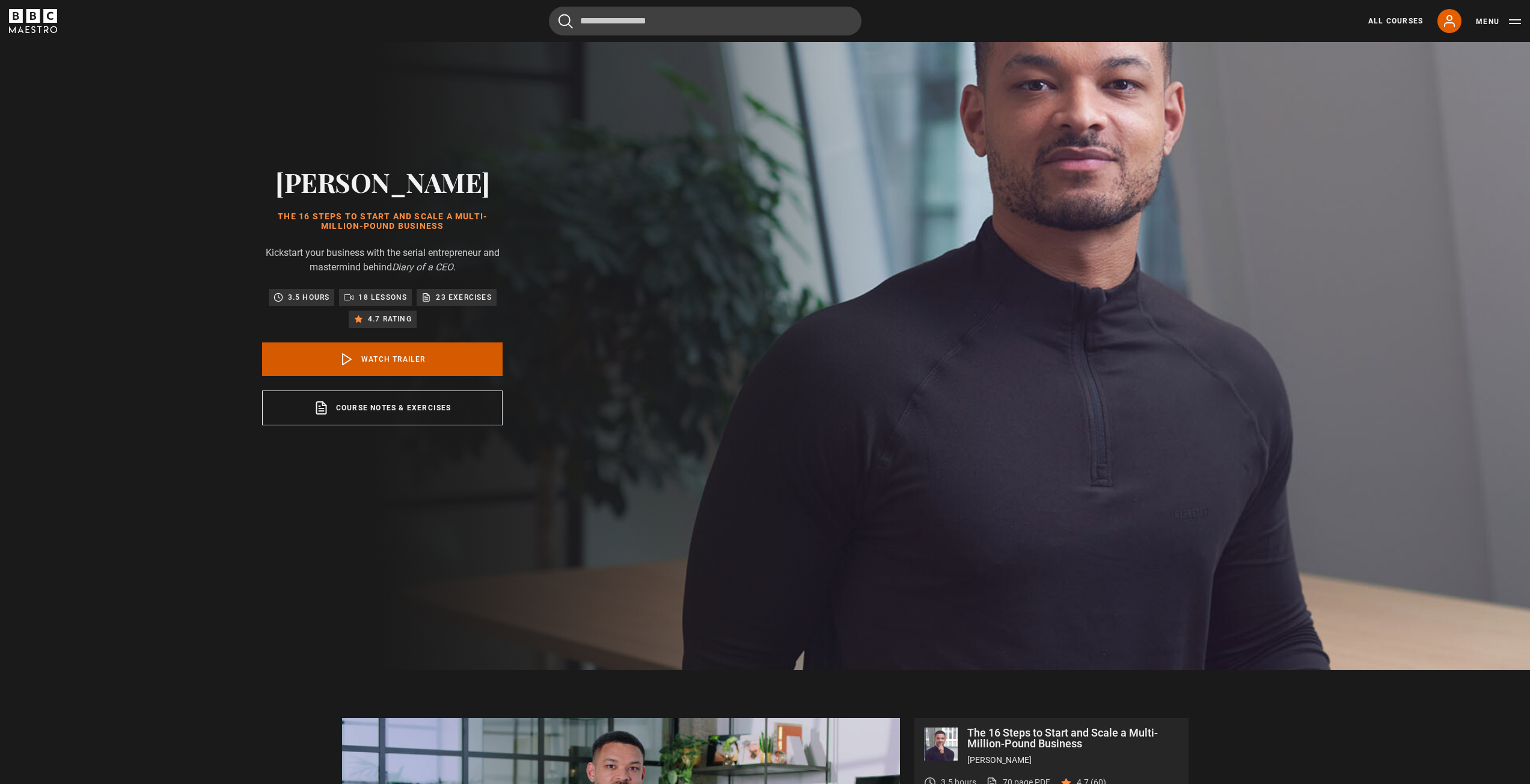
click at [431, 361] on link "Watch Trailer" at bounding box center [382, 359] width 240 height 34
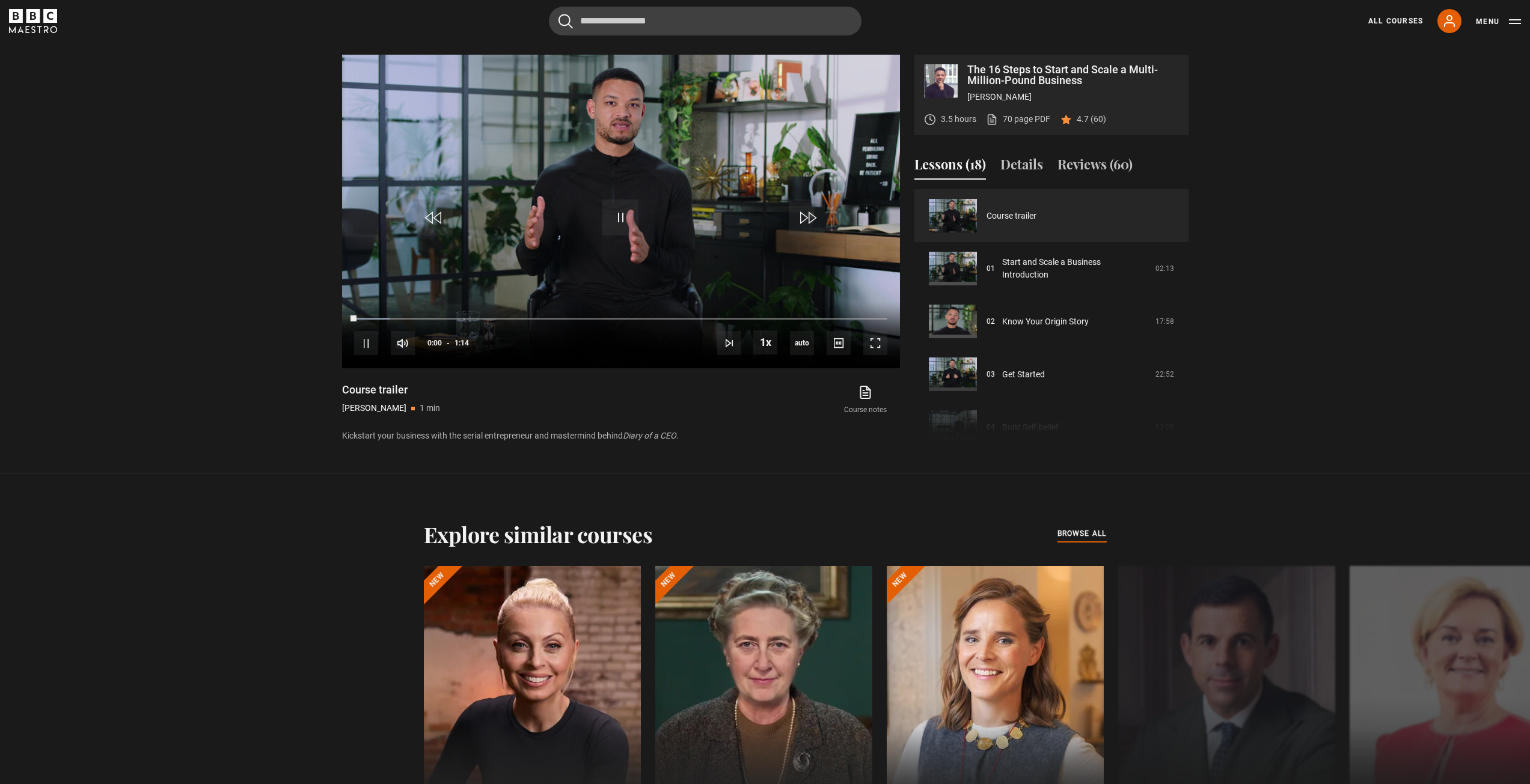
scroll to position [790, 0]
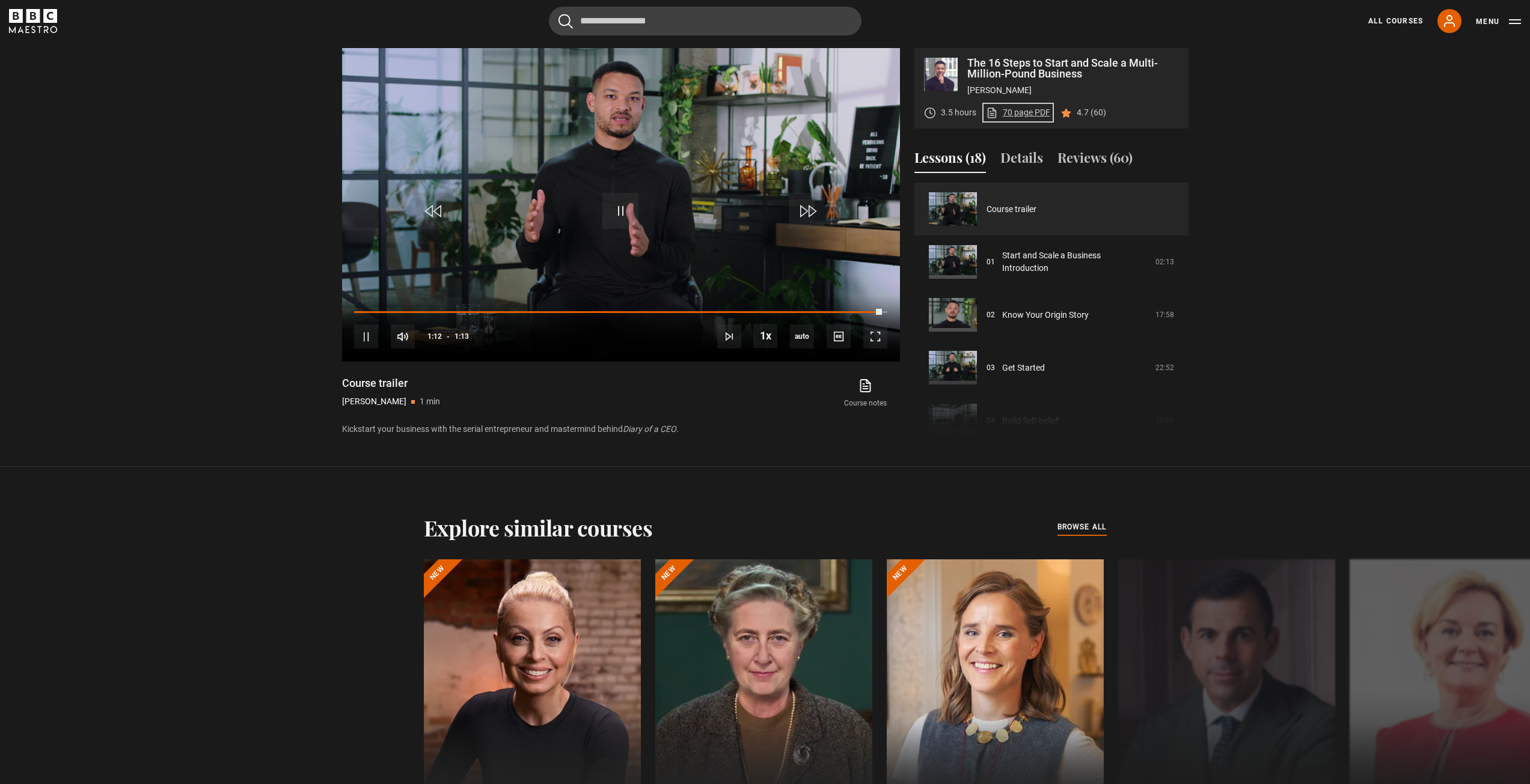
click at [1045, 113] on link "70 page PDF (opens in new tab)" at bounding box center [1018, 112] width 64 height 13
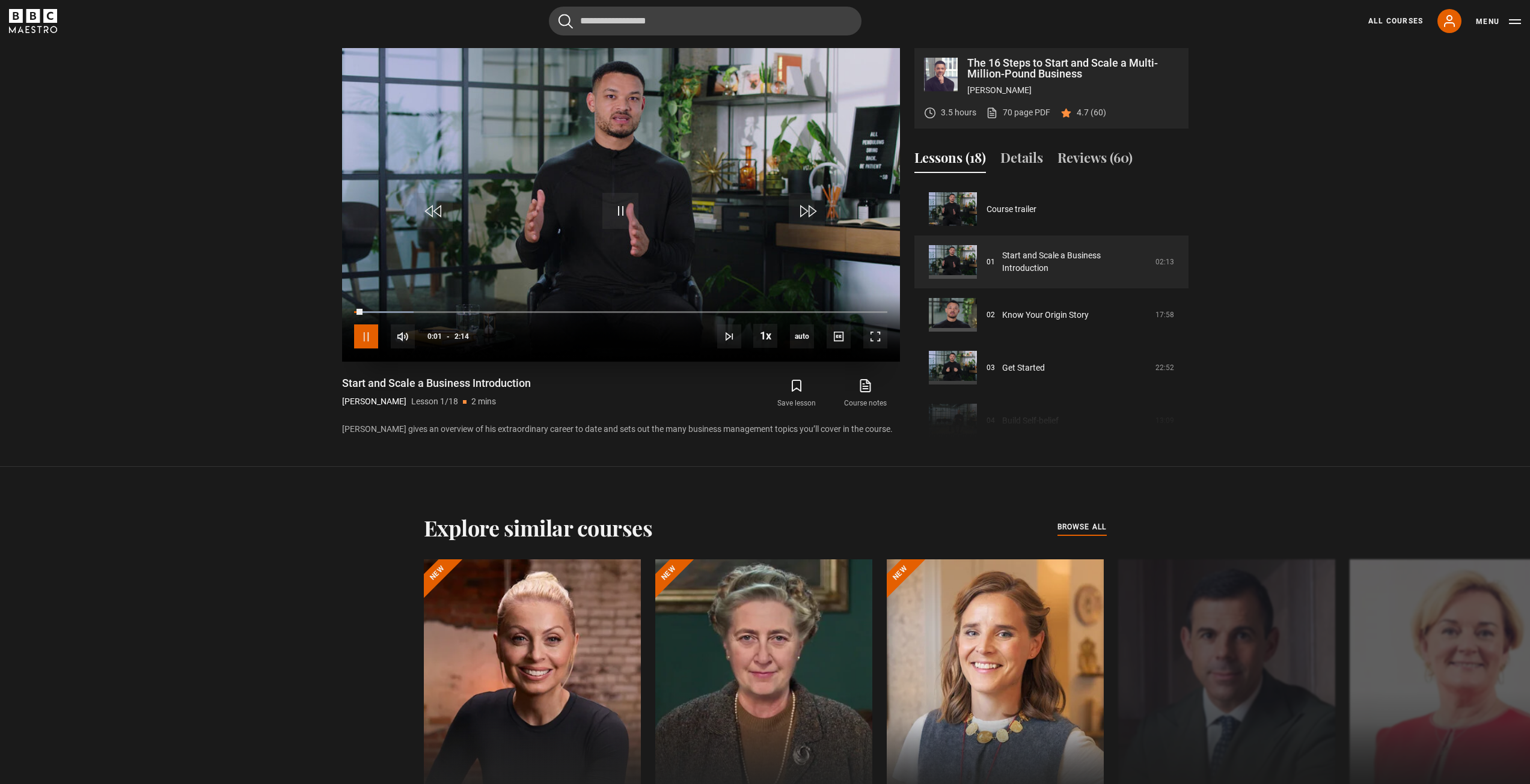
click at [370, 341] on span "Video Player" at bounding box center [366, 336] width 24 height 24
